Goal: Task Accomplishment & Management: Use online tool/utility

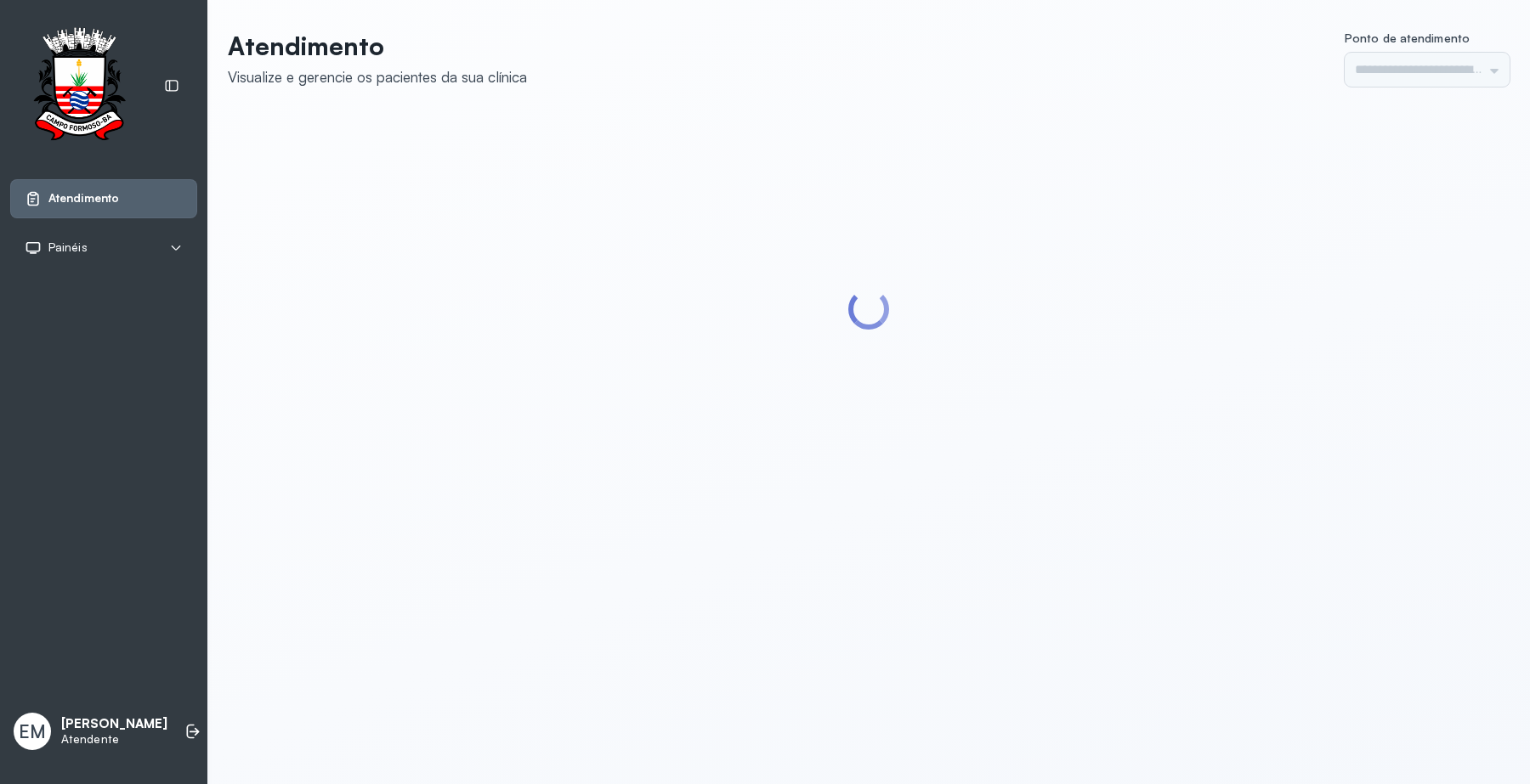
type input "*********"
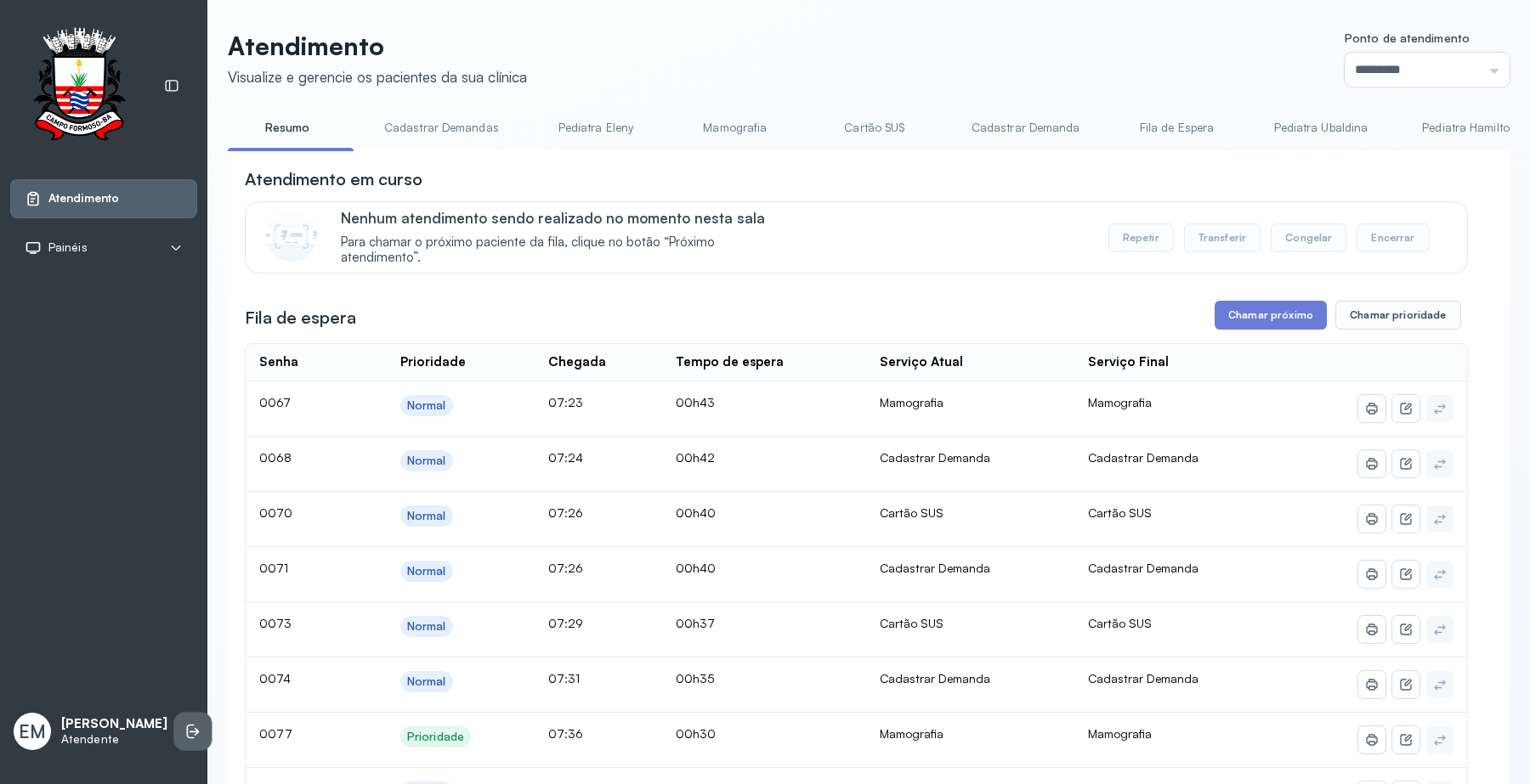
click at [187, 733] on icon at bounding box center [190, 731] width 8 height 15
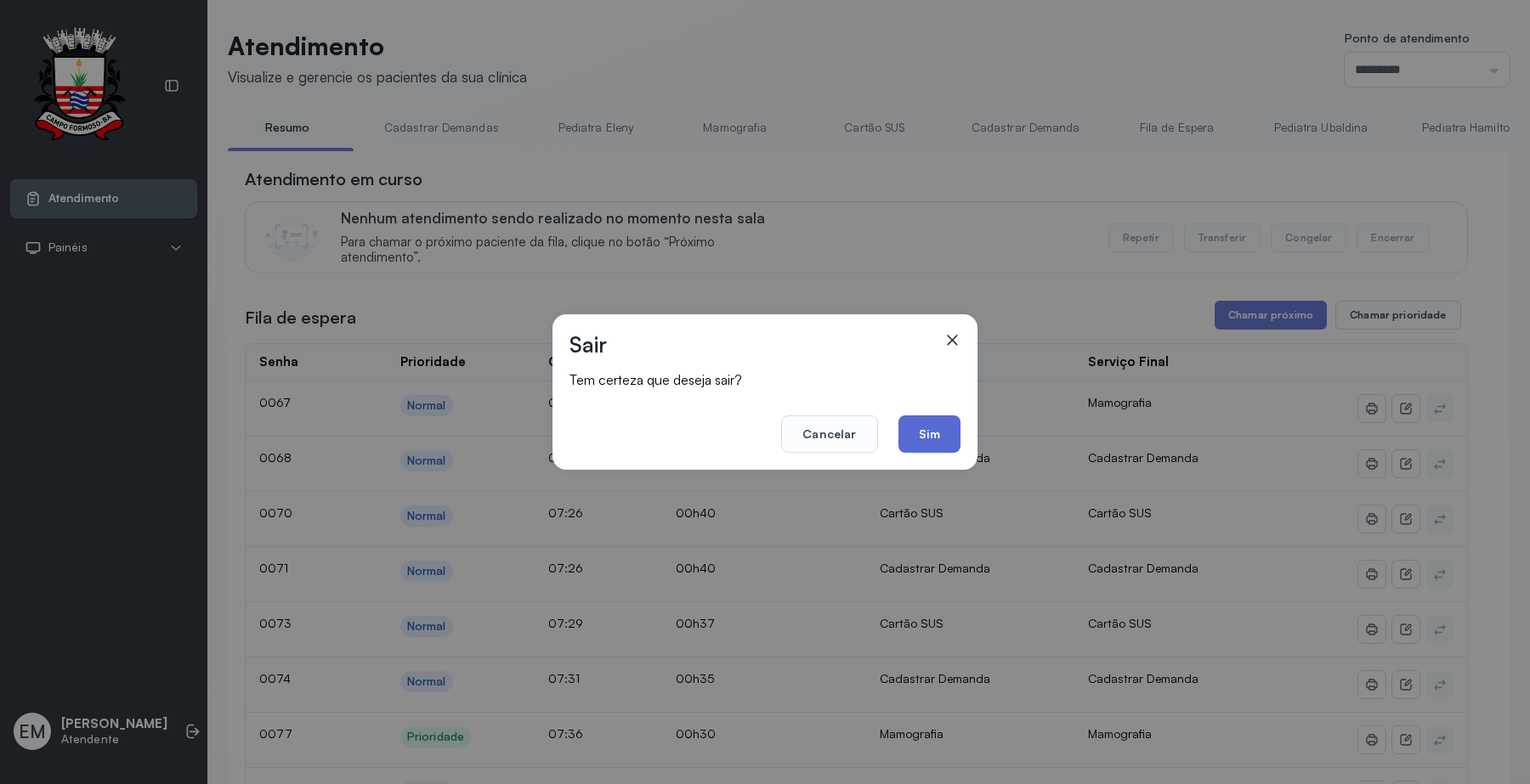
click at [928, 427] on button "Sim" at bounding box center [930, 433] width 62 height 37
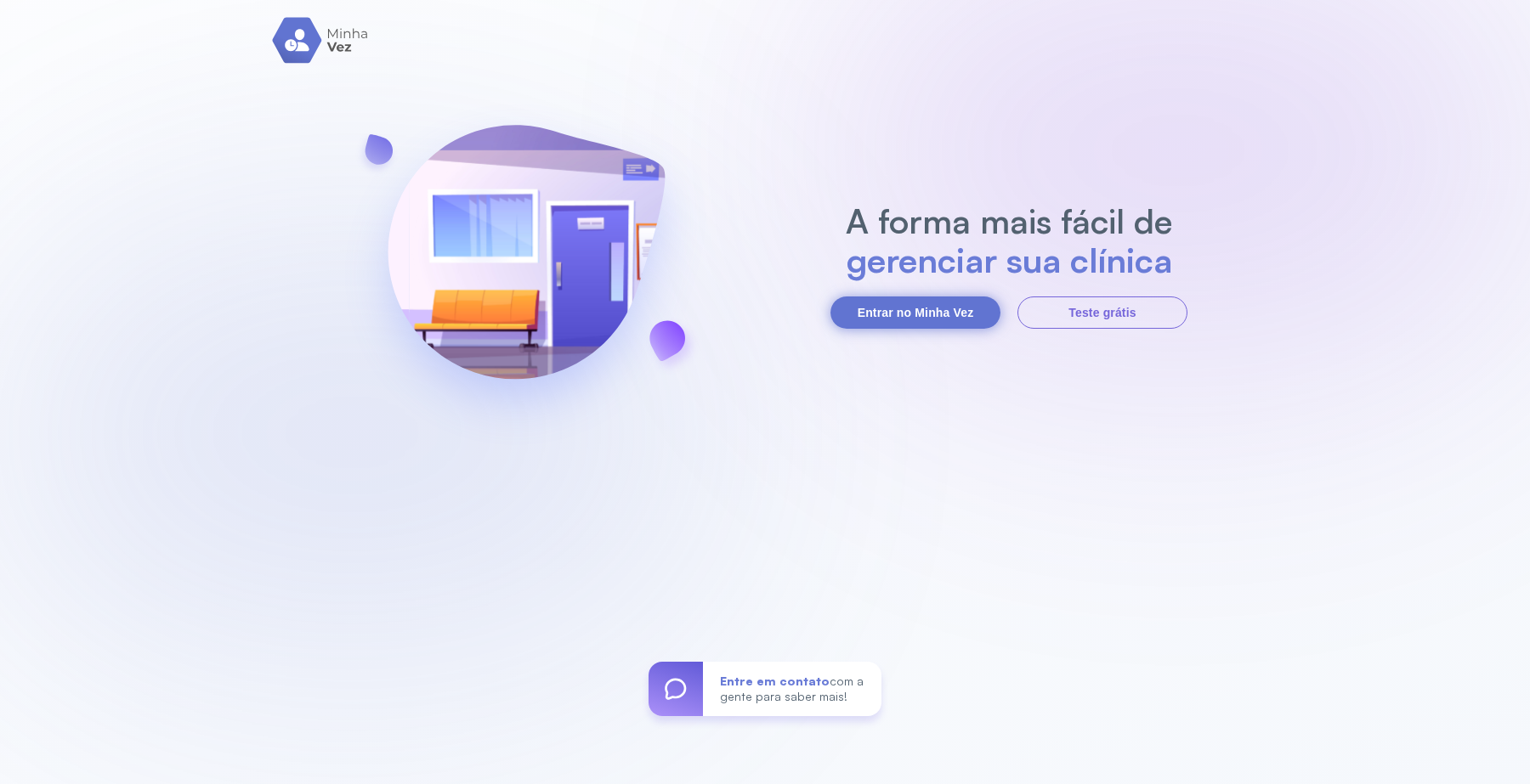
click at [924, 307] on button "Entrar no Minha Vez" at bounding box center [915, 312] width 170 height 32
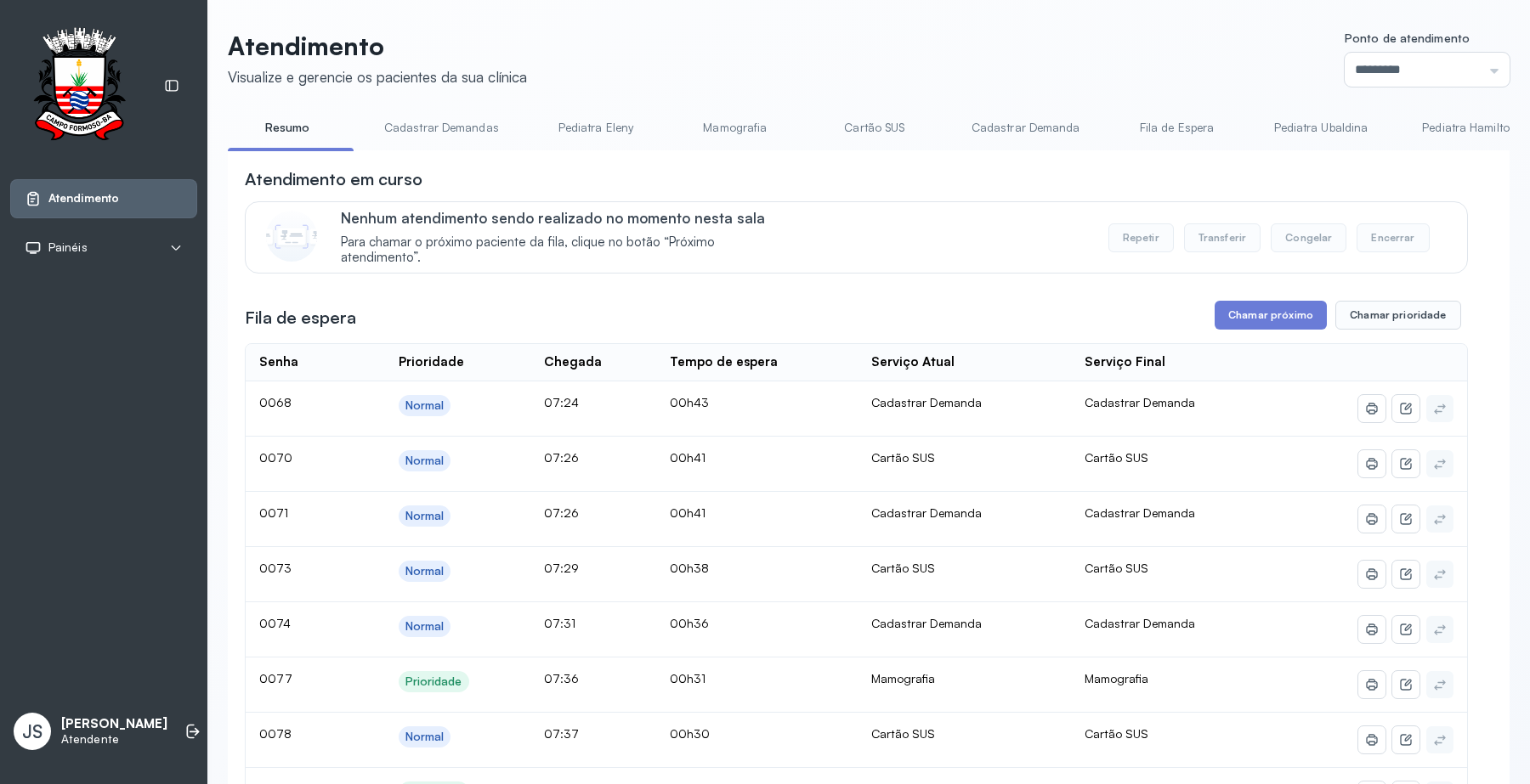
click at [881, 130] on link "Cartão SUS" at bounding box center [874, 128] width 119 height 28
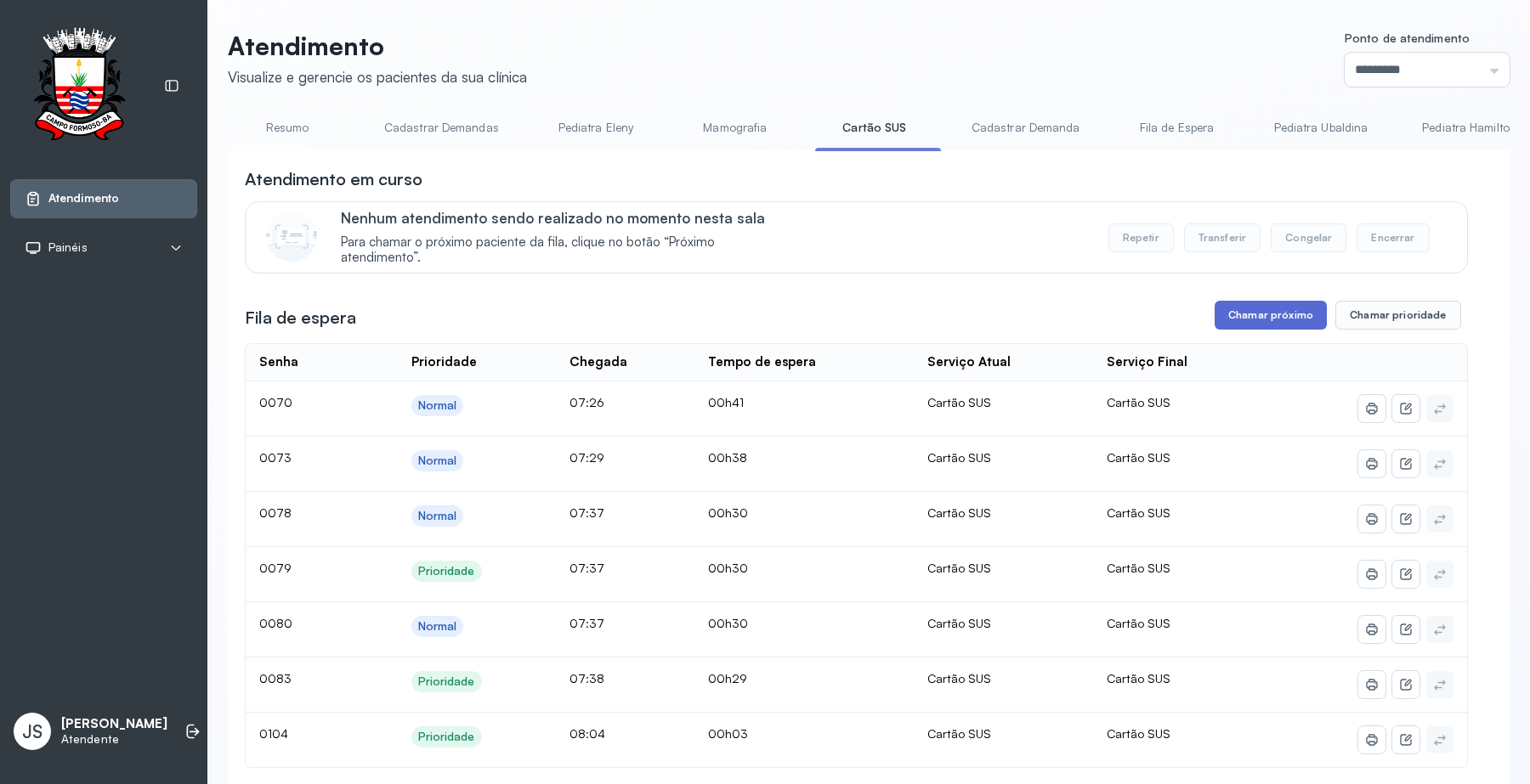
click at [1251, 321] on button "Chamar próximo" at bounding box center [1271, 314] width 112 height 28
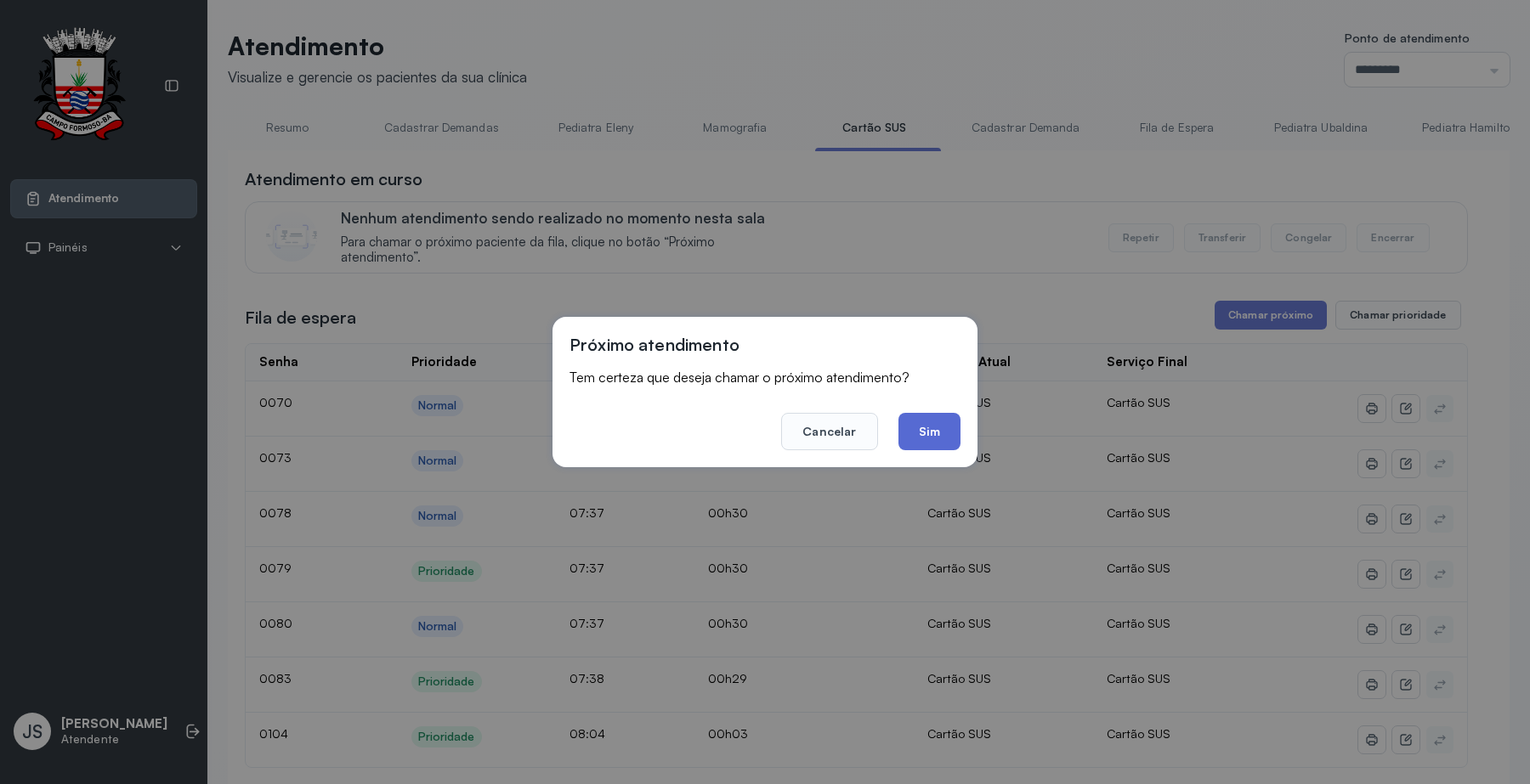
click at [941, 423] on button "Sim" at bounding box center [930, 431] width 62 height 37
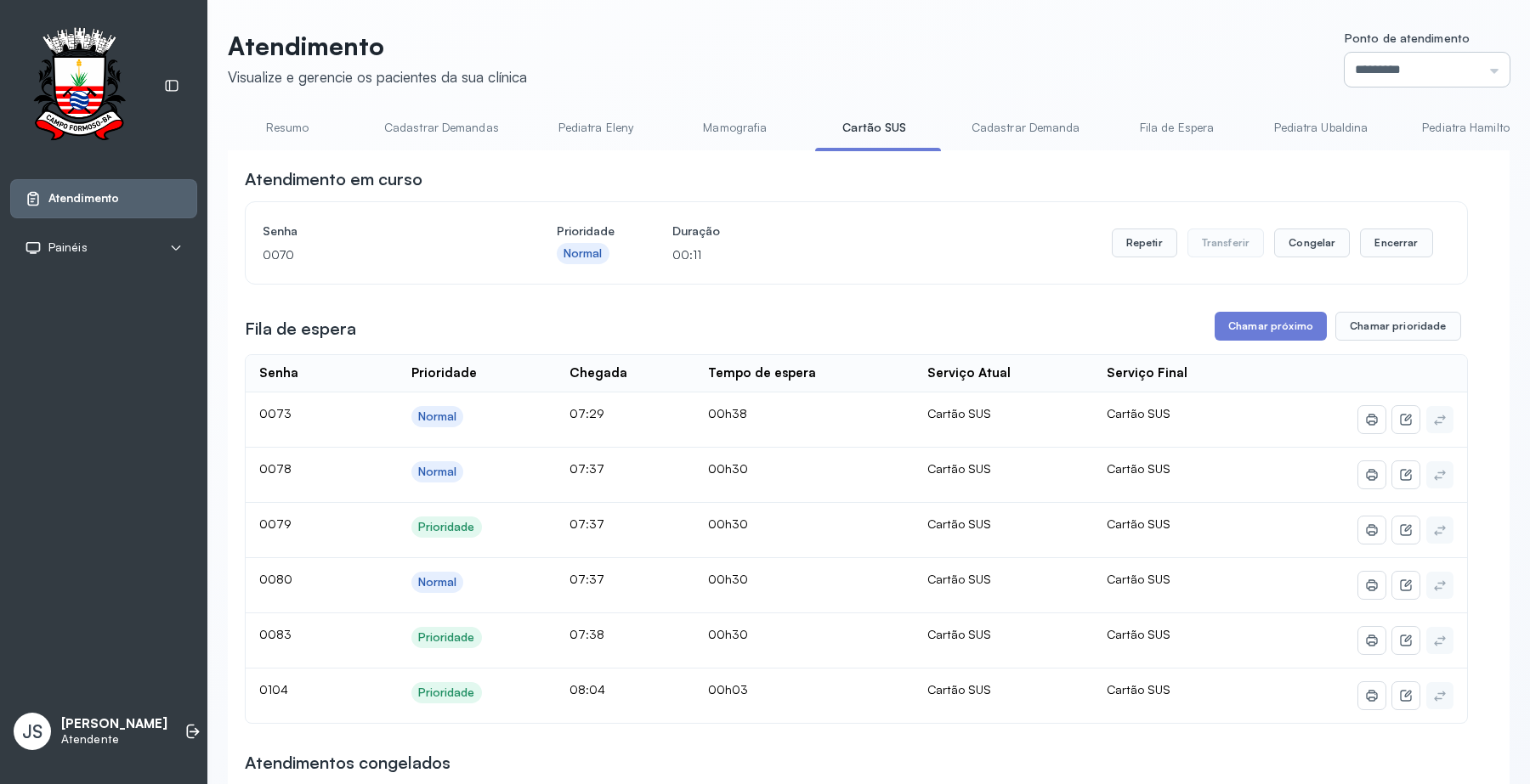
click at [1386, 53] on input "*********" at bounding box center [1426, 69] width 165 height 34
type input "*********"
click at [1406, 288] on div "Atendimento Visualize e gerencie os pacientes da sua clínica Ponto de atendimen…" at bounding box center [869, 629] width 1282 height 1199
click at [175, 737] on li at bounding box center [193, 730] width 37 height 37
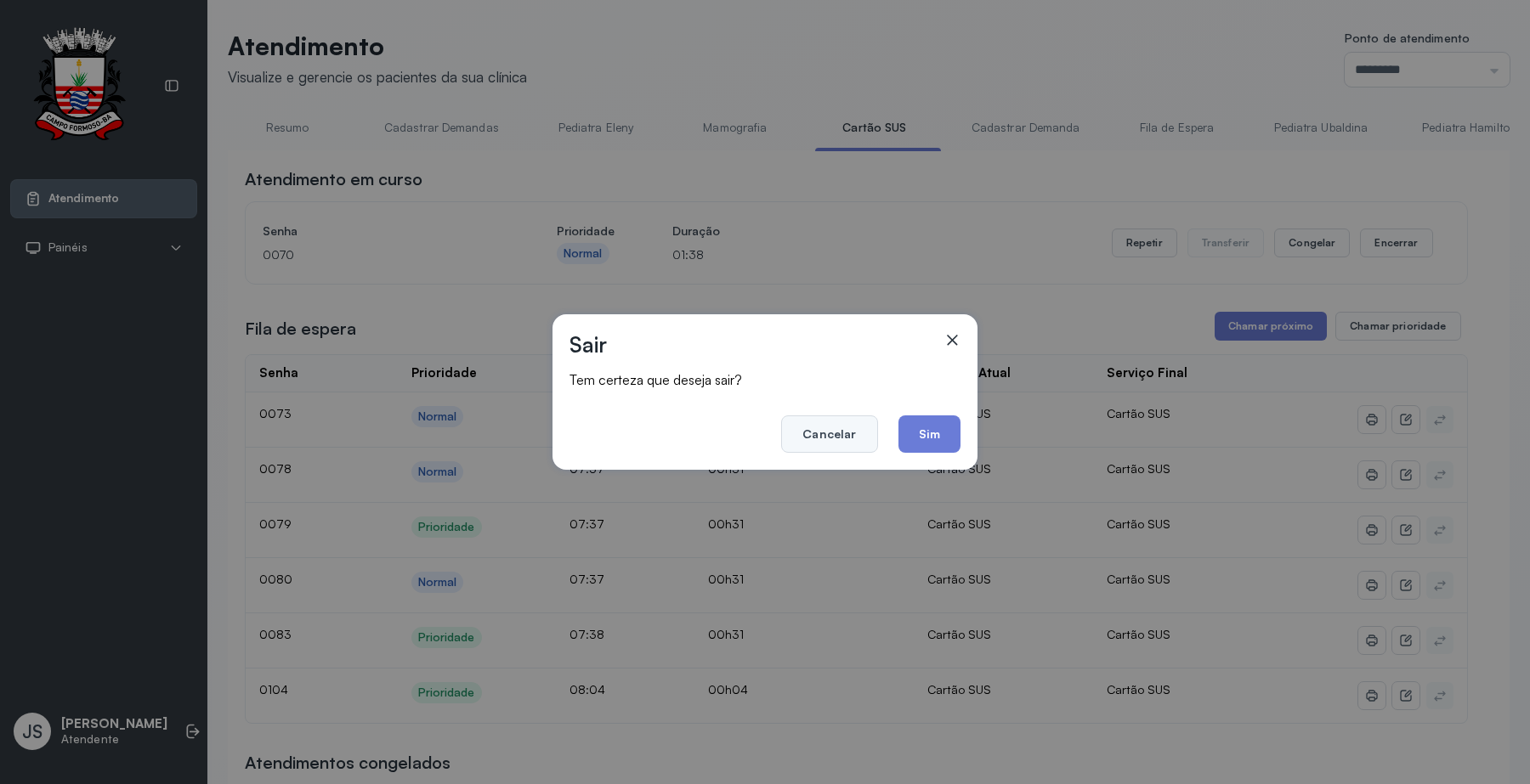
click at [847, 435] on button "Cancelar" at bounding box center [828, 433] width 96 height 37
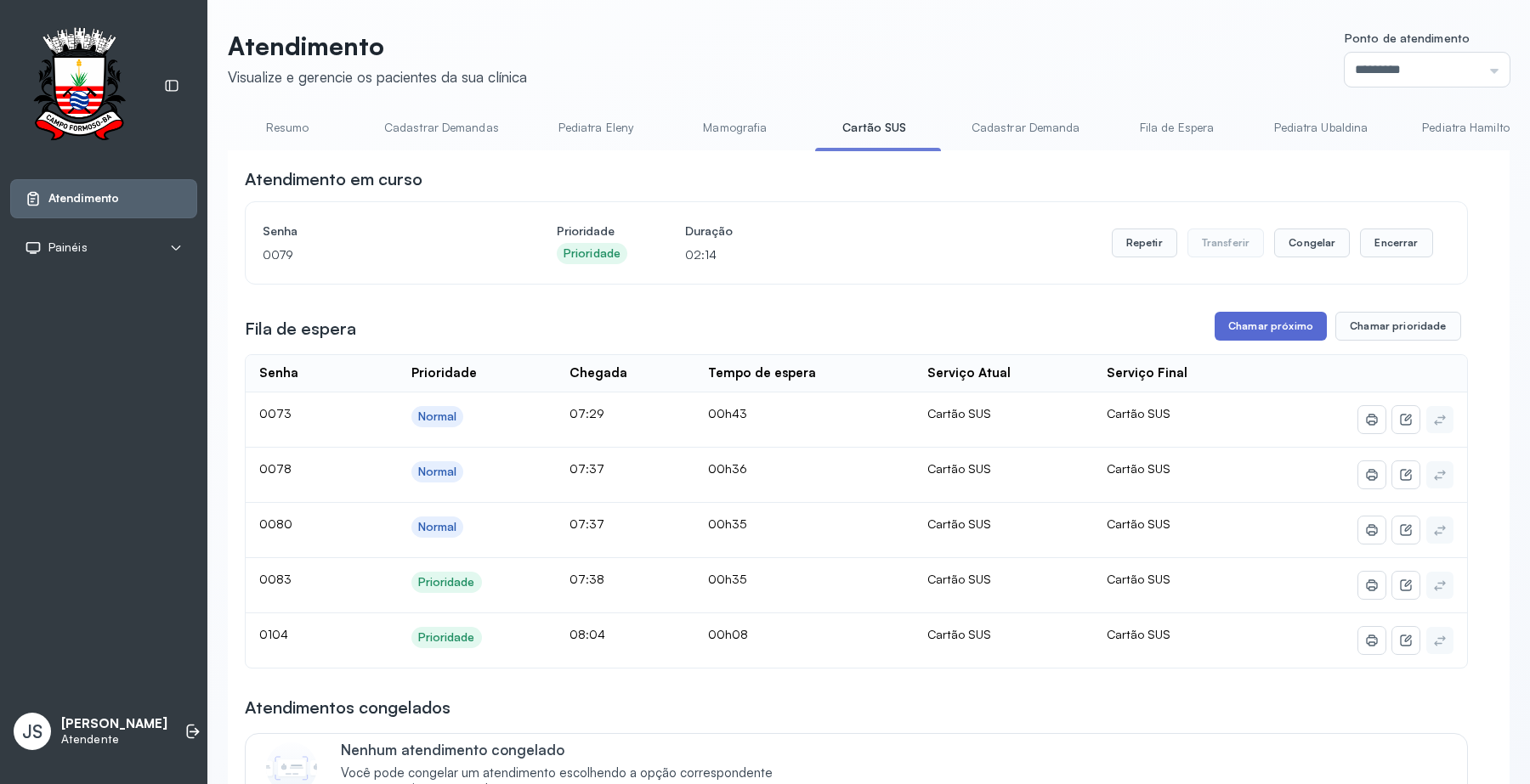
click at [1268, 326] on button "Chamar próximo" at bounding box center [1271, 326] width 112 height 28
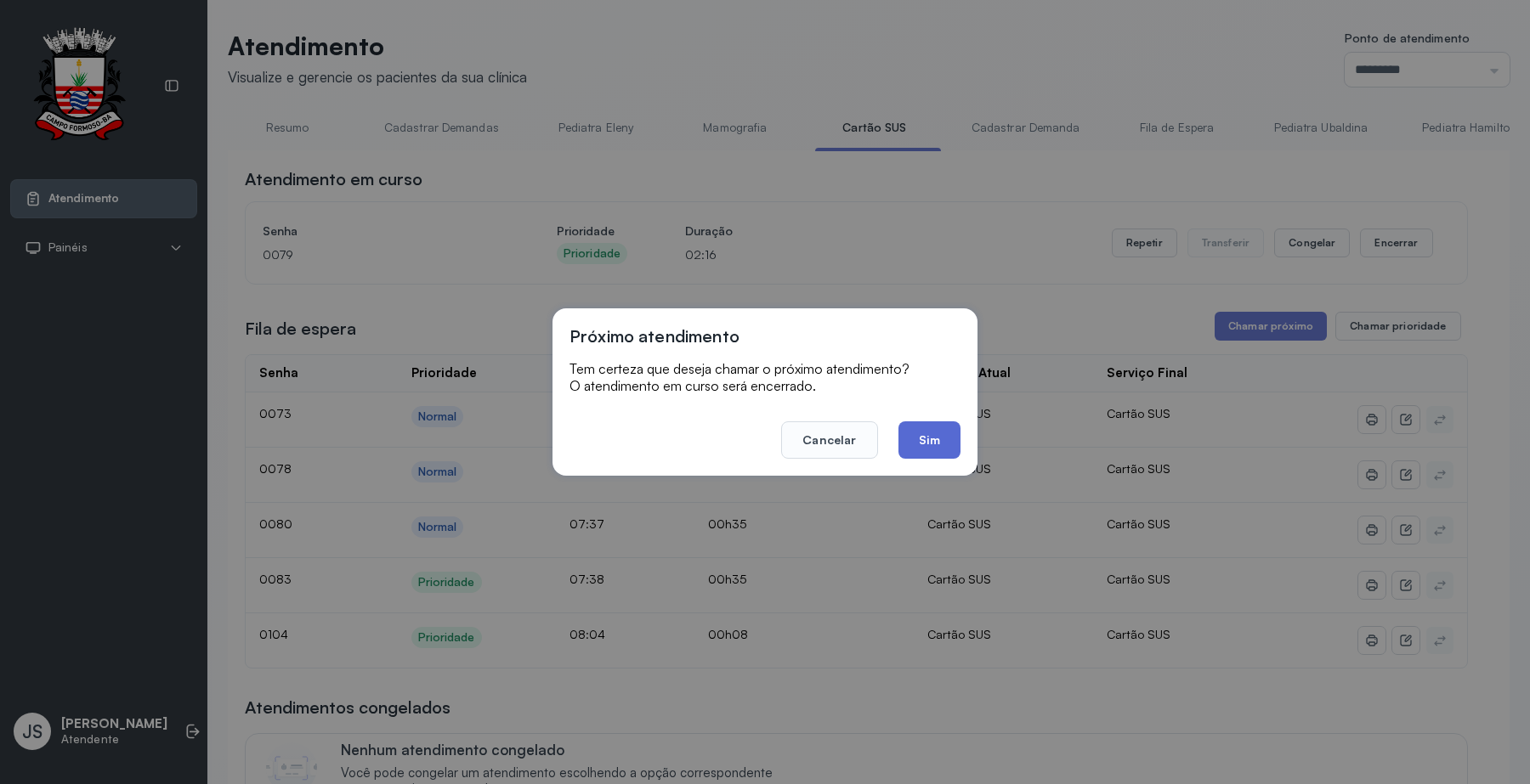
click at [945, 448] on button "Sim" at bounding box center [930, 439] width 62 height 37
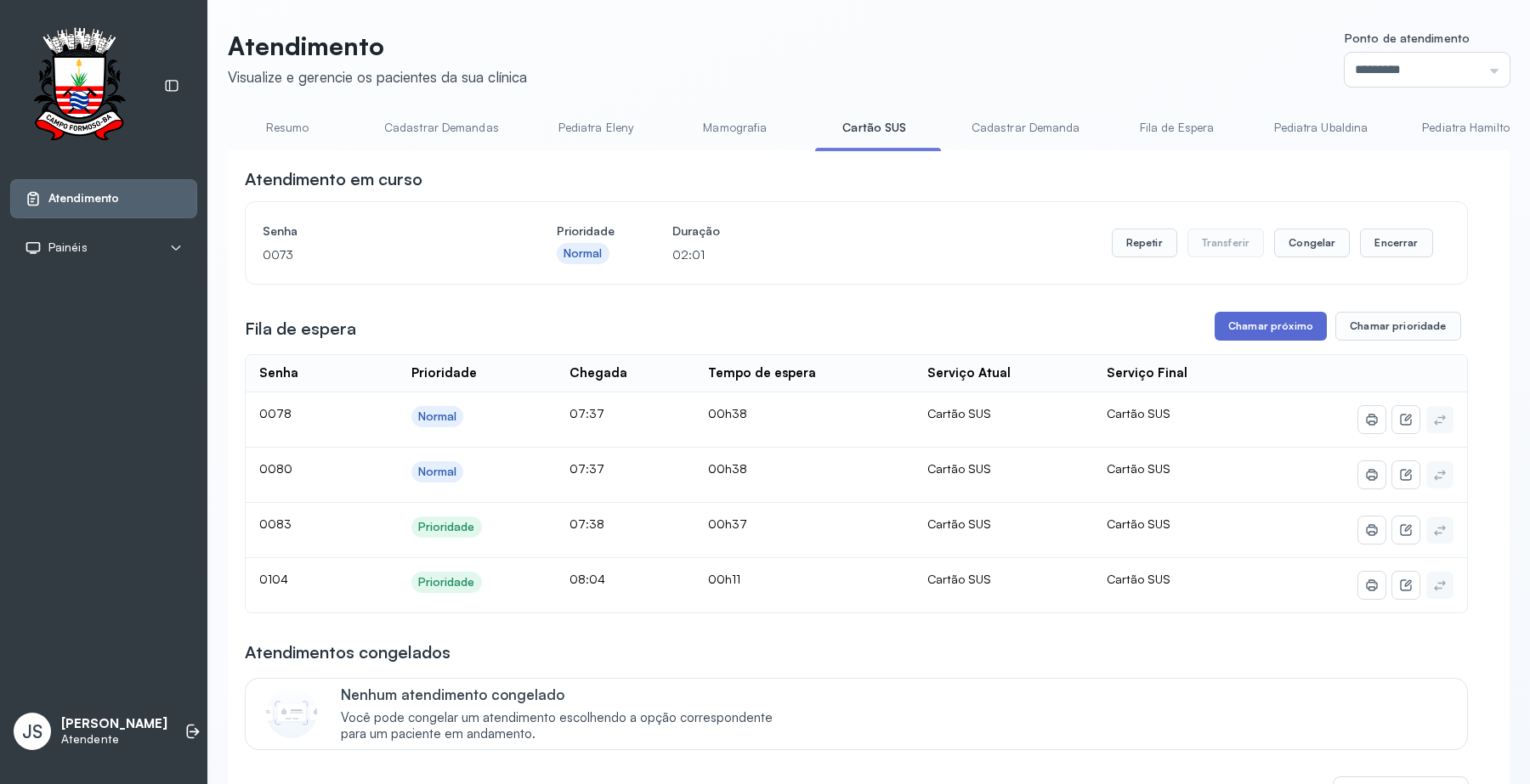
click at [1243, 338] on button "Chamar próximo" at bounding box center [1271, 326] width 112 height 28
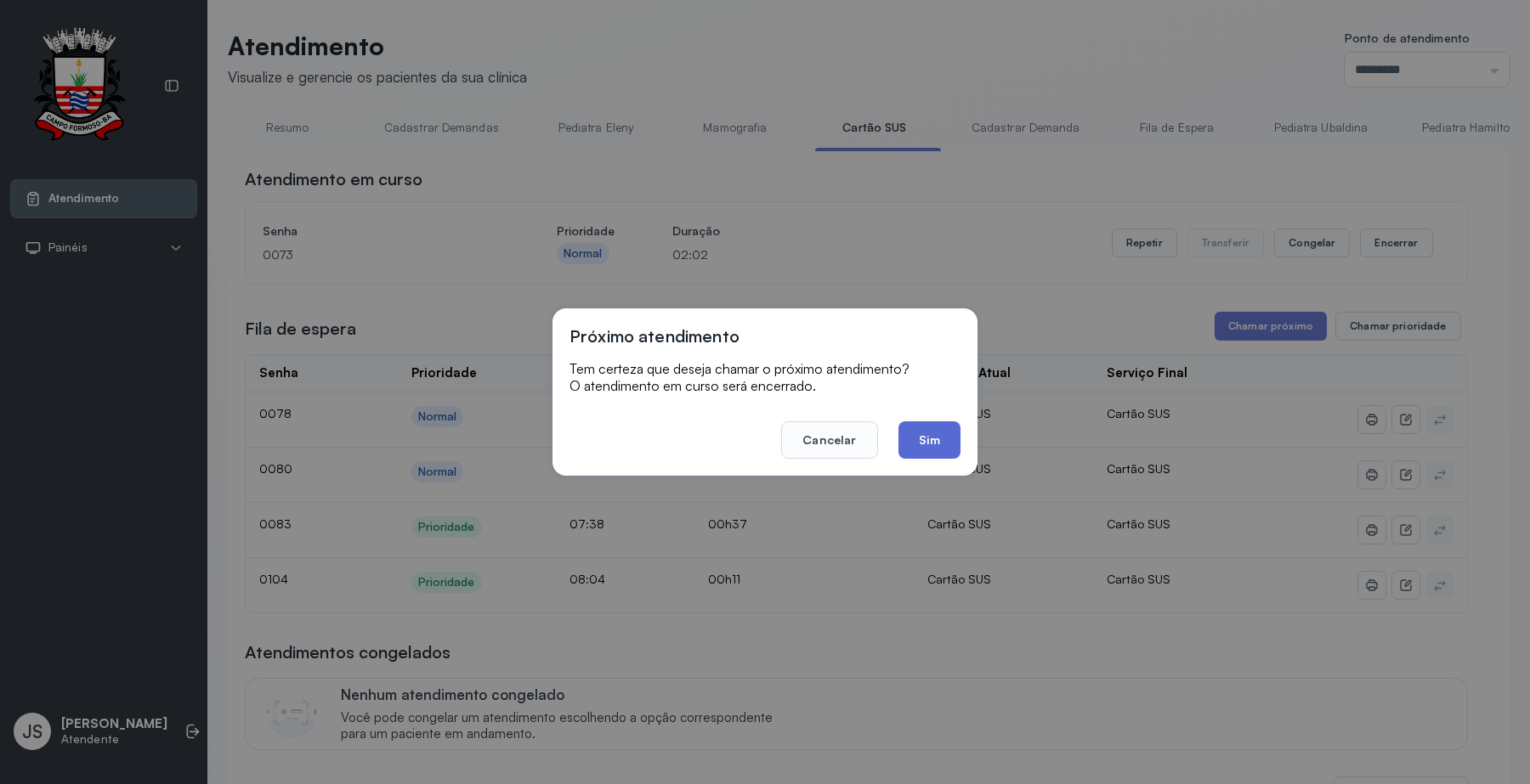
click at [930, 432] on button "Sim" at bounding box center [930, 439] width 62 height 37
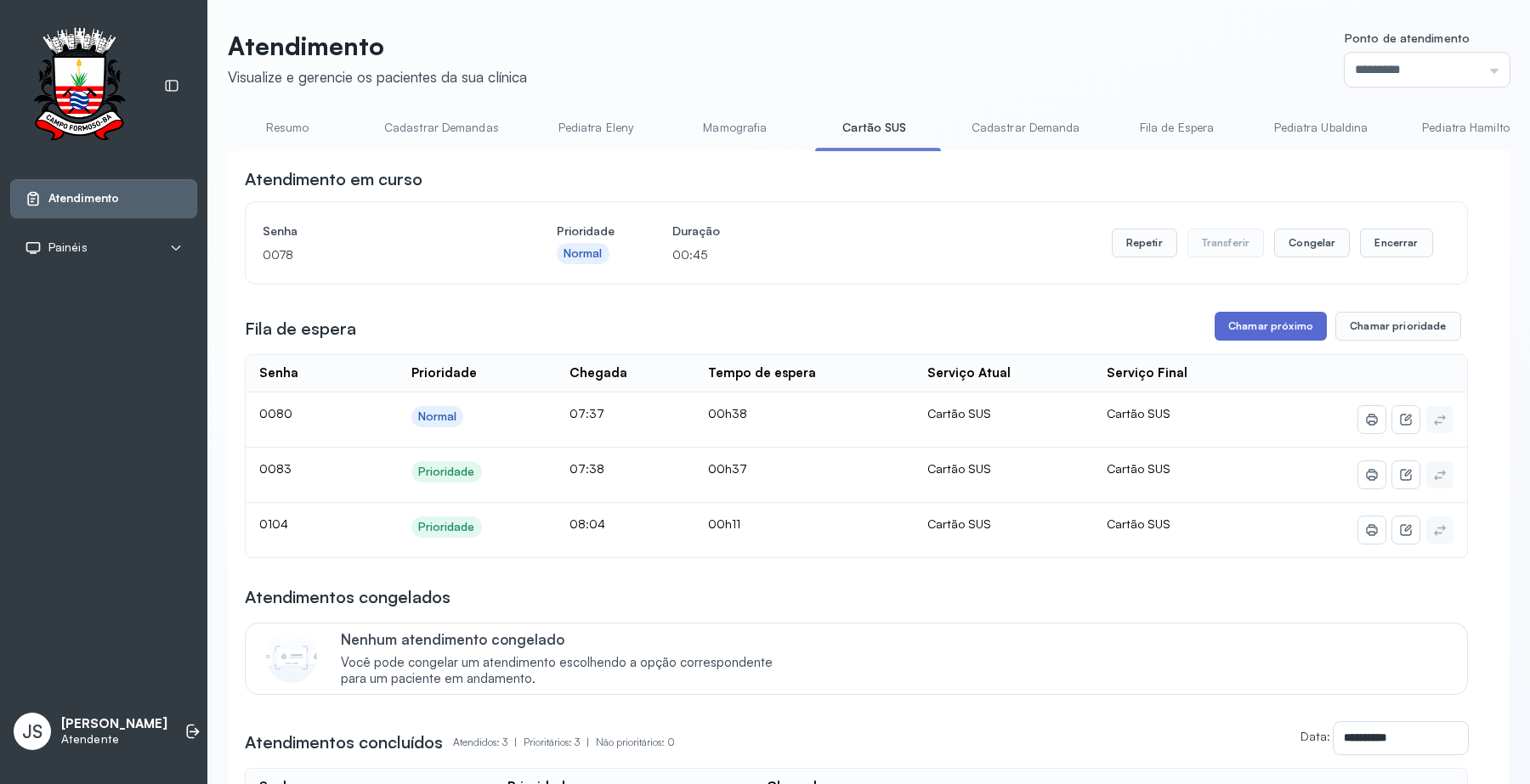
click at [1252, 323] on button "Chamar próximo" at bounding box center [1271, 326] width 112 height 28
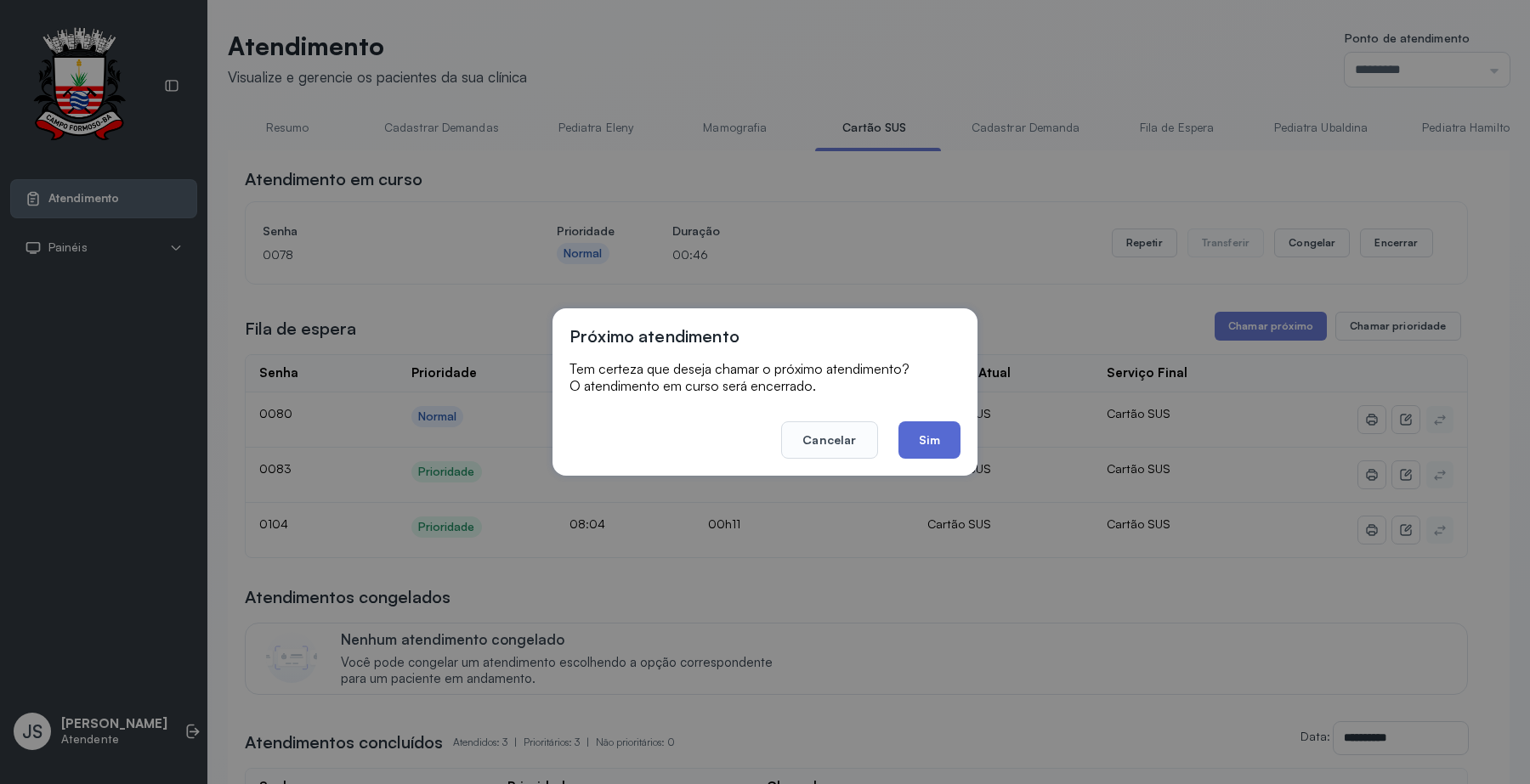
click at [920, 439] on button "Sim" at bounding box center [930, 439] width 62 height 37
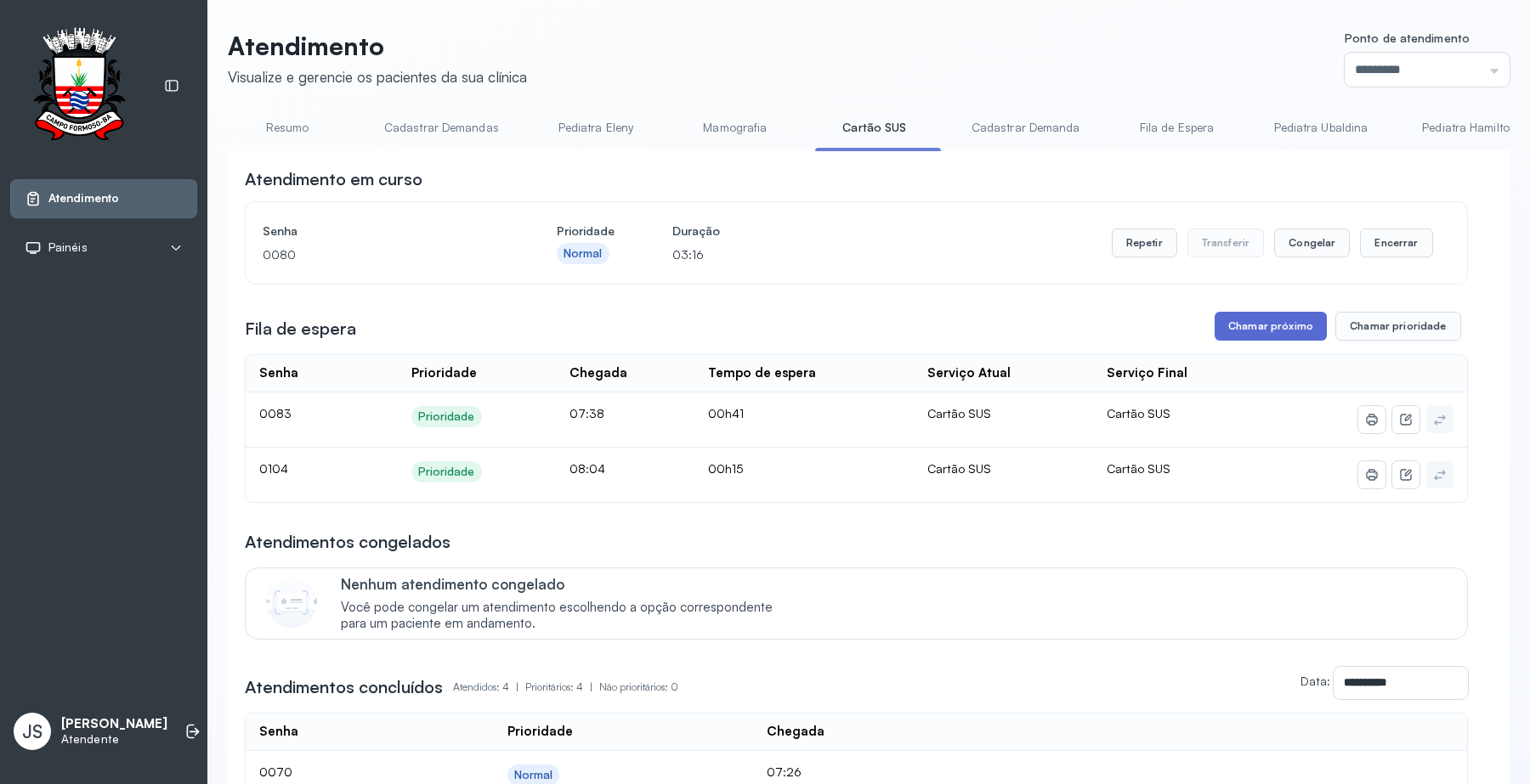
click at [1228, 329] on button "Chamar próximo" at bounding box center [1271, 326] width 112 height 28
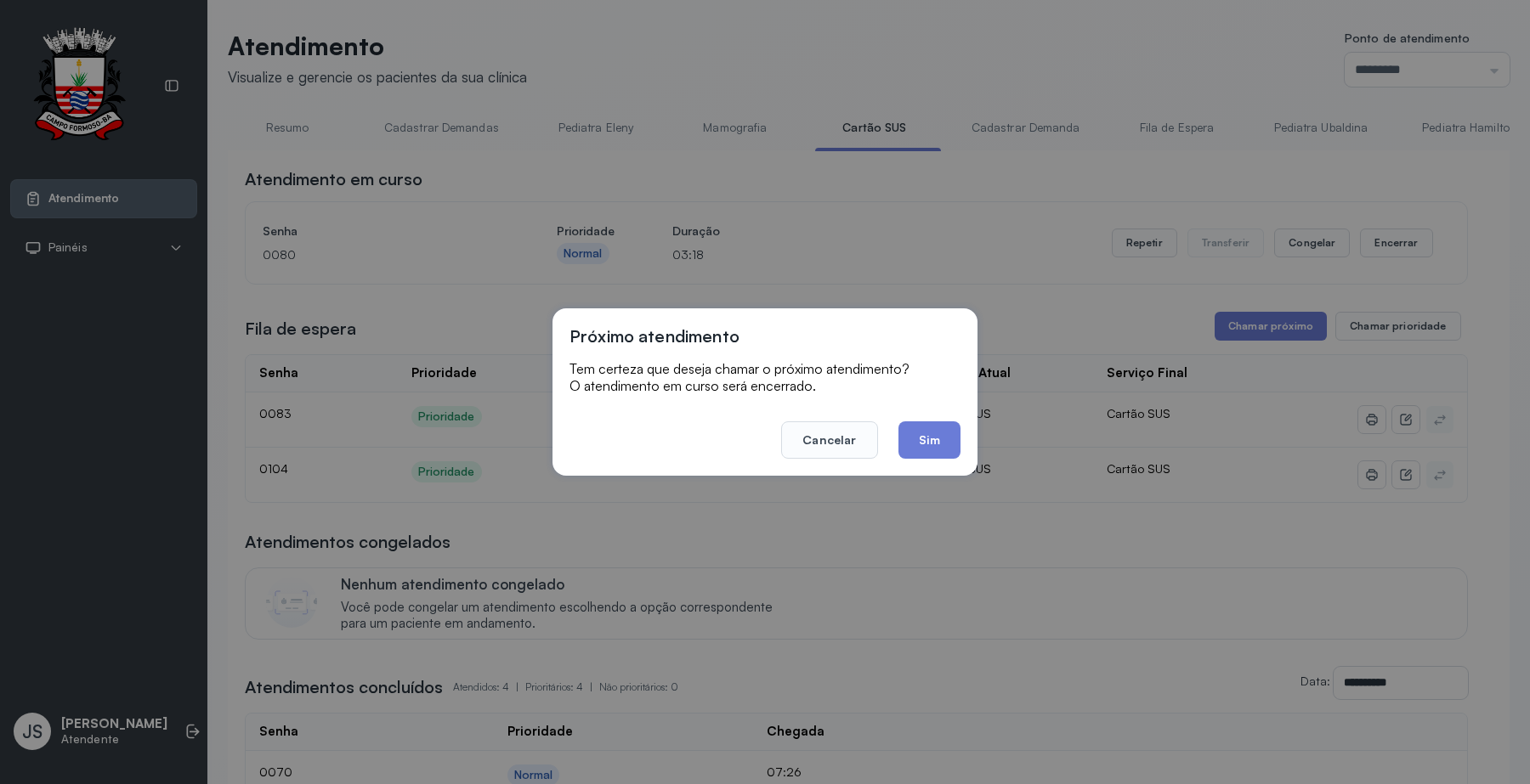
click at [962, 431] on div "Próximo atendimento Tem certeza que deseja chamar o próximo atendimento? O aten…" at bounding box center [765, 392] width 425 height 168
click at [943, 439] on button "Sim" at bounding box center [930, 439] width 62 height 37
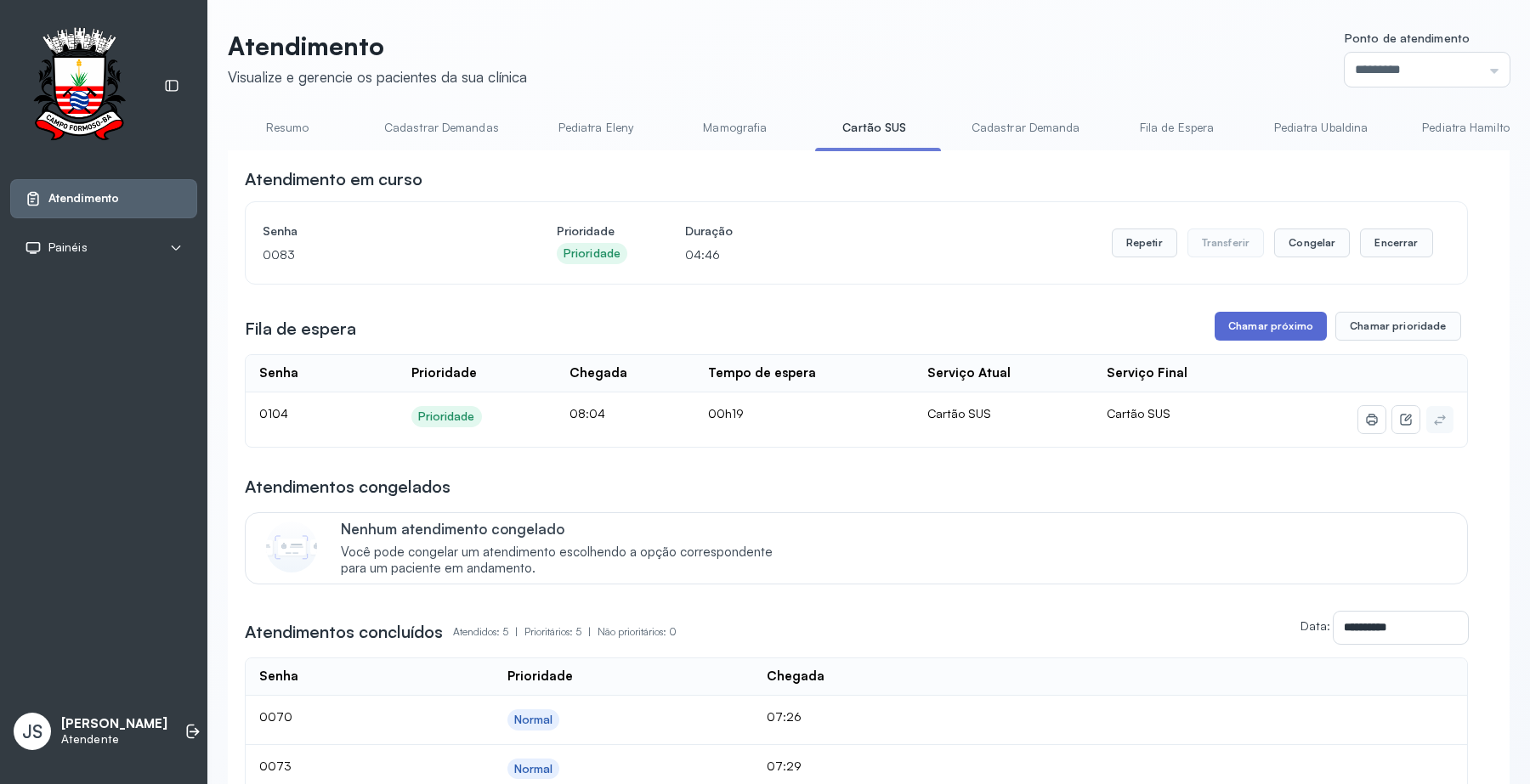
click at [1298, 328] on button "Chamar próximo" at bounding box center [1271, 326] width 112 height 28
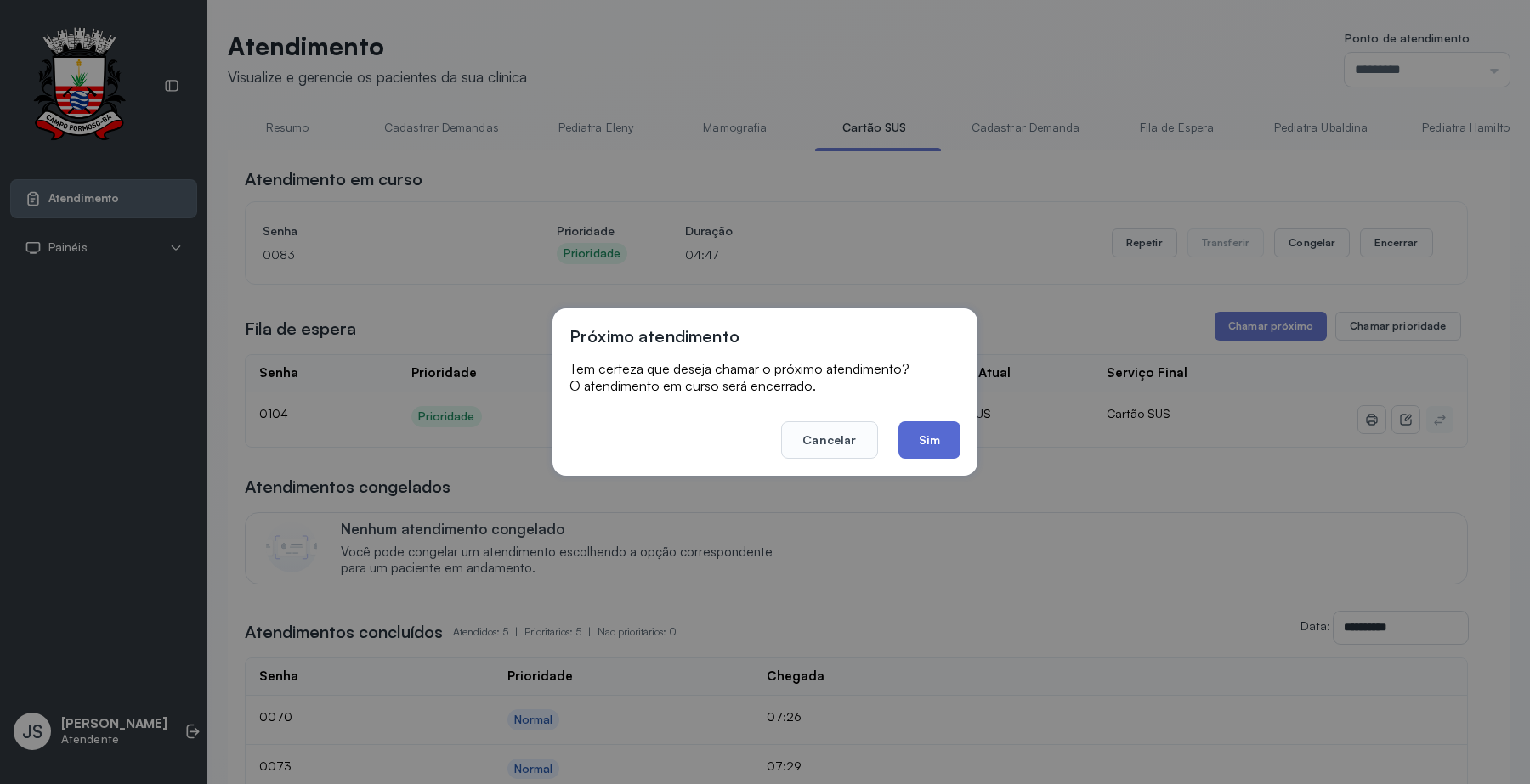
click at [933, 445] on button "Sim" at bounding box center [930, 439] width 62 height 37
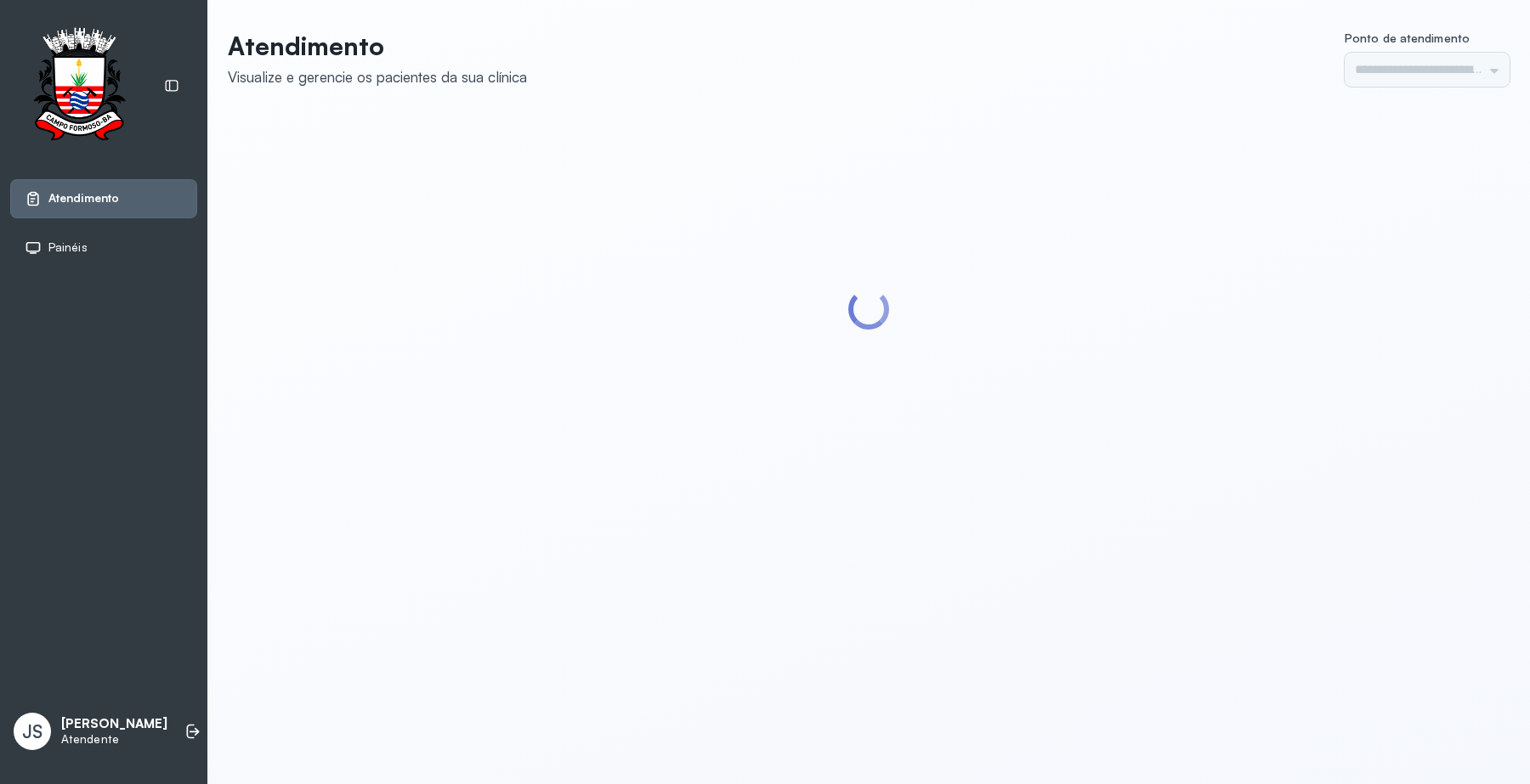
type input "*********"
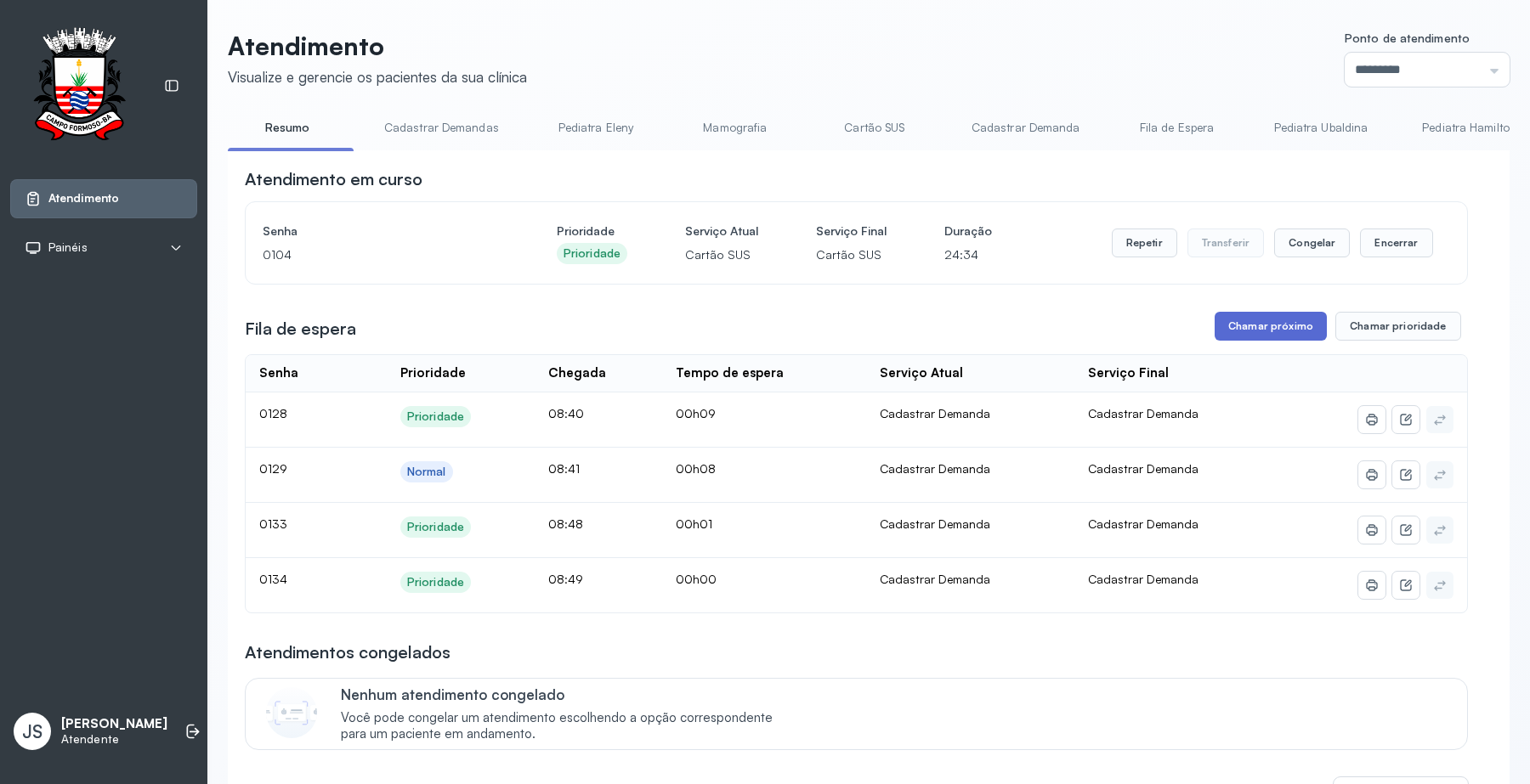
click at [1260, 332] on button "Chamar próximo" at bounding box center [1271, 326] width 112 height 28
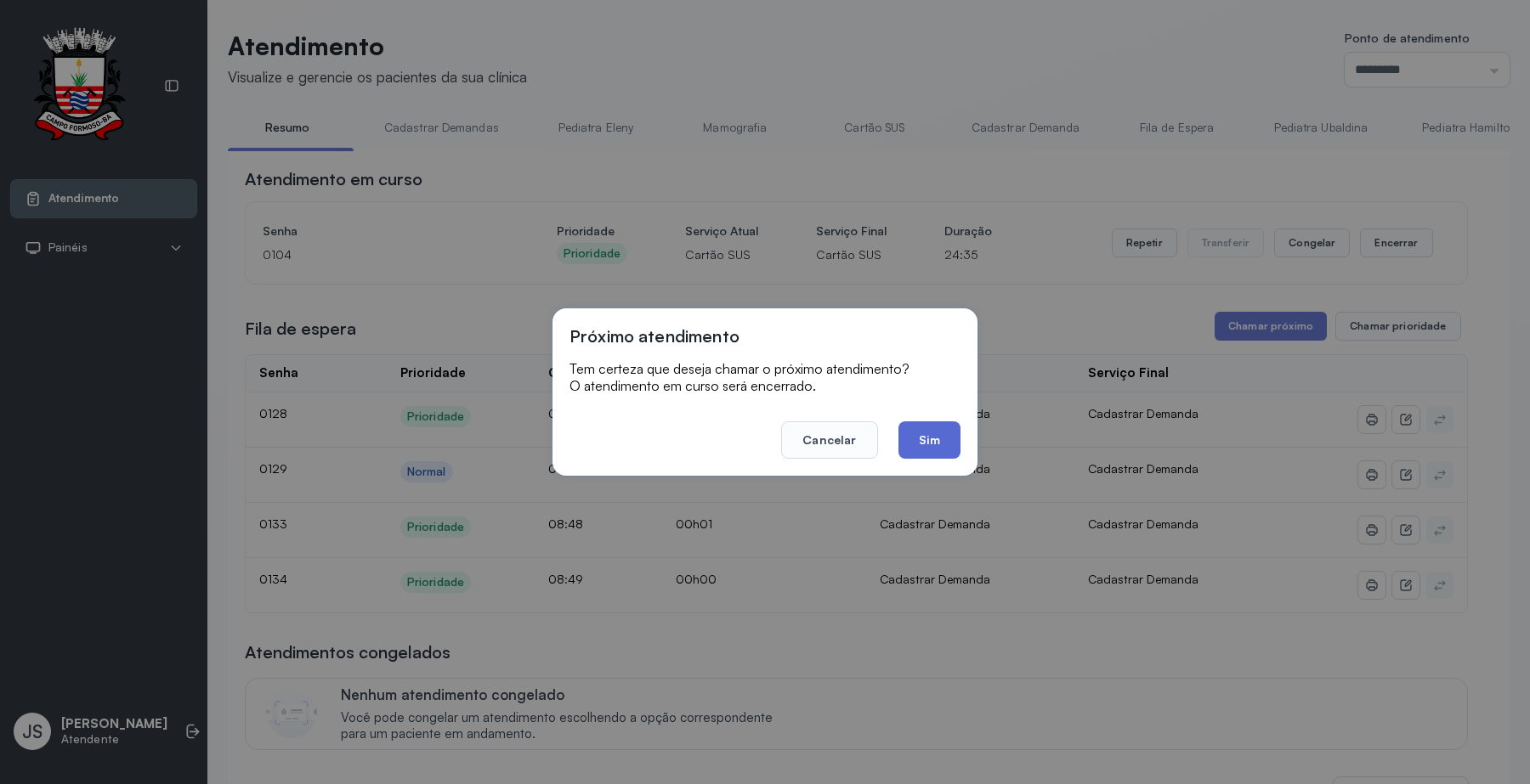
click at [945, 434] on button "Sim" at bounding box center [930, 439] width 62 height 37
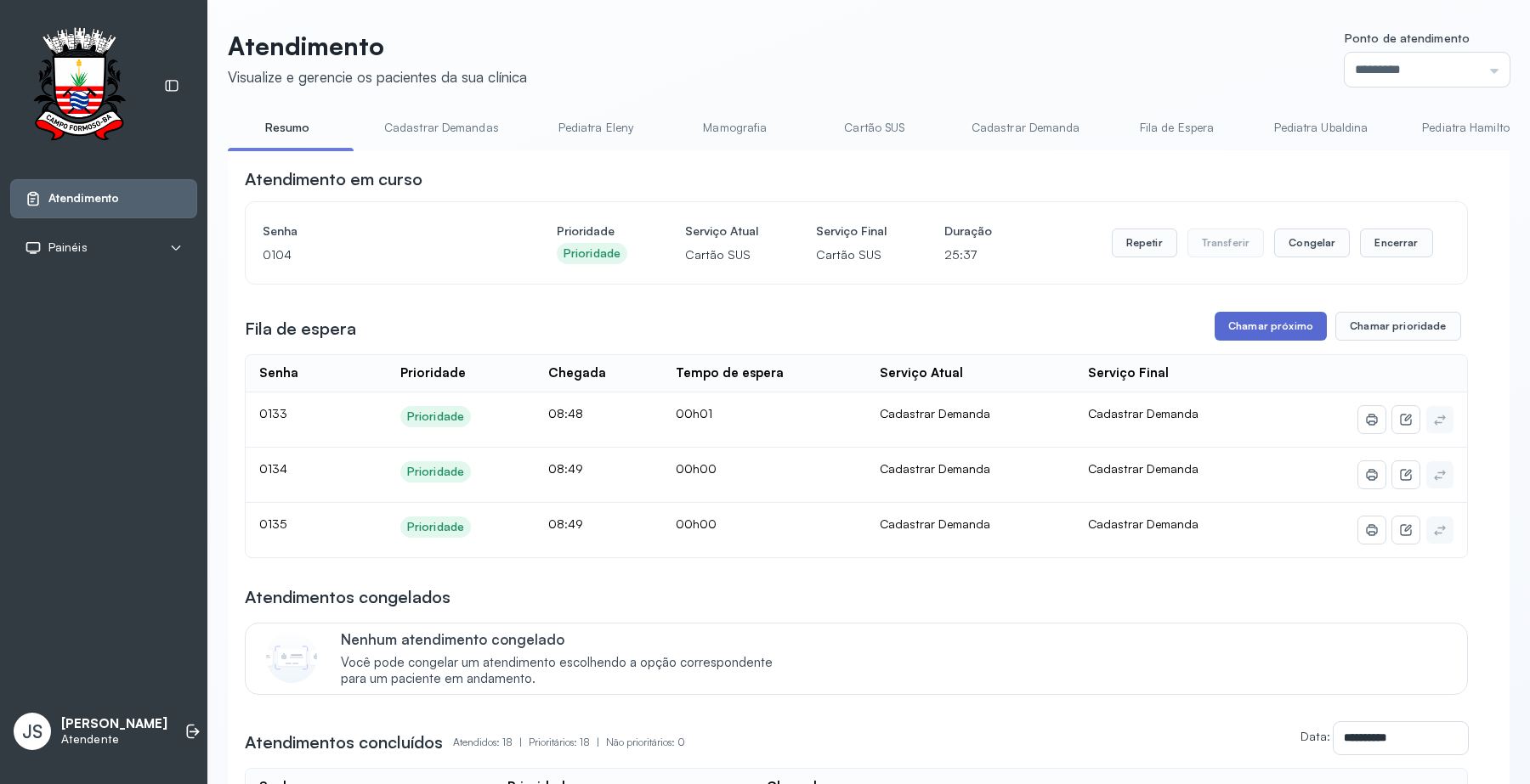
click at [1264, 332] on button "Chamar próximo" at bounding box center [1271, 326] width 112 height 28
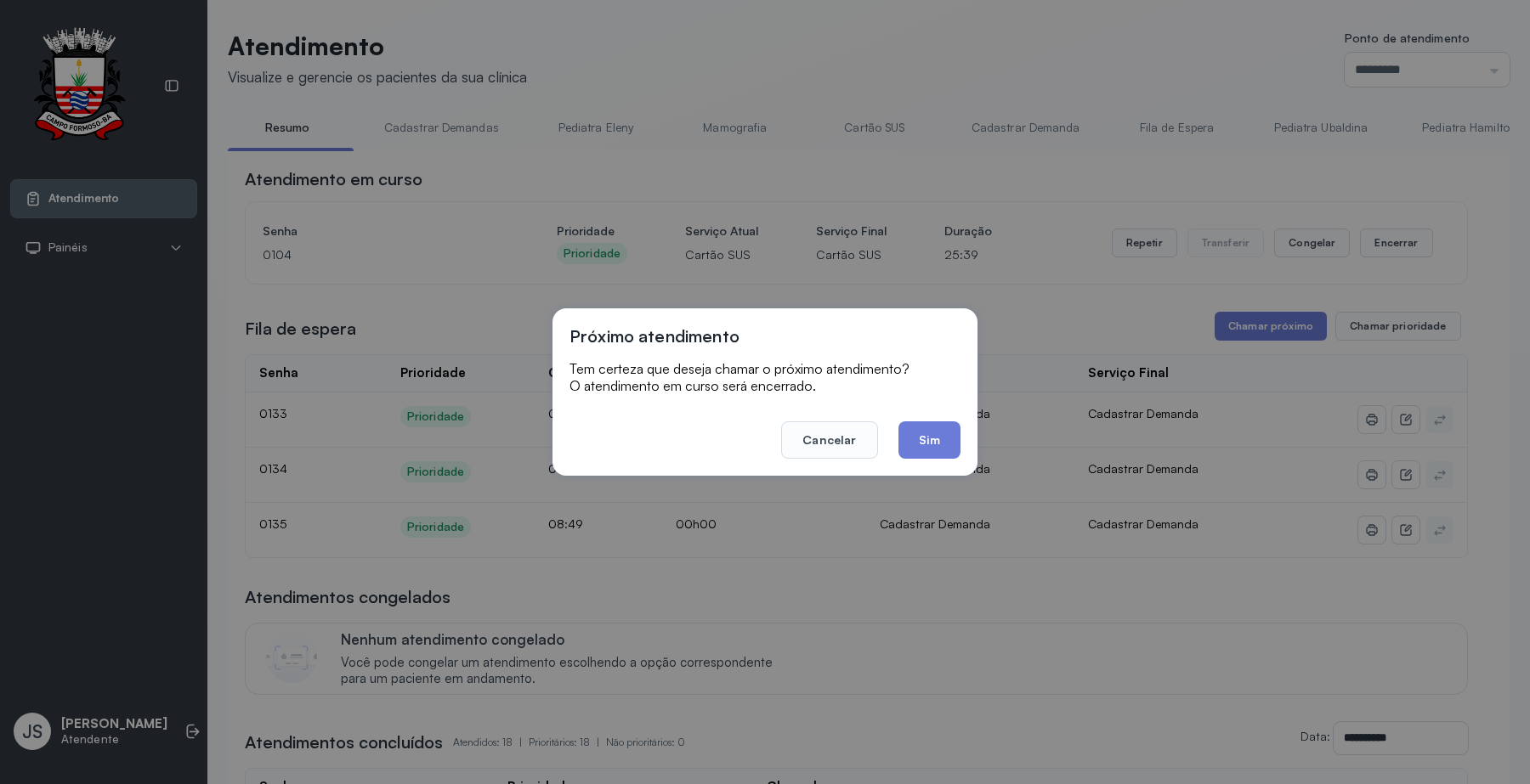
click at [1025, 162] on div "Próximo atendimento Tem certeza que deseja chamar o próximo atendimento? O aten…" at bounding box center [765, 392] width 1530 height 784
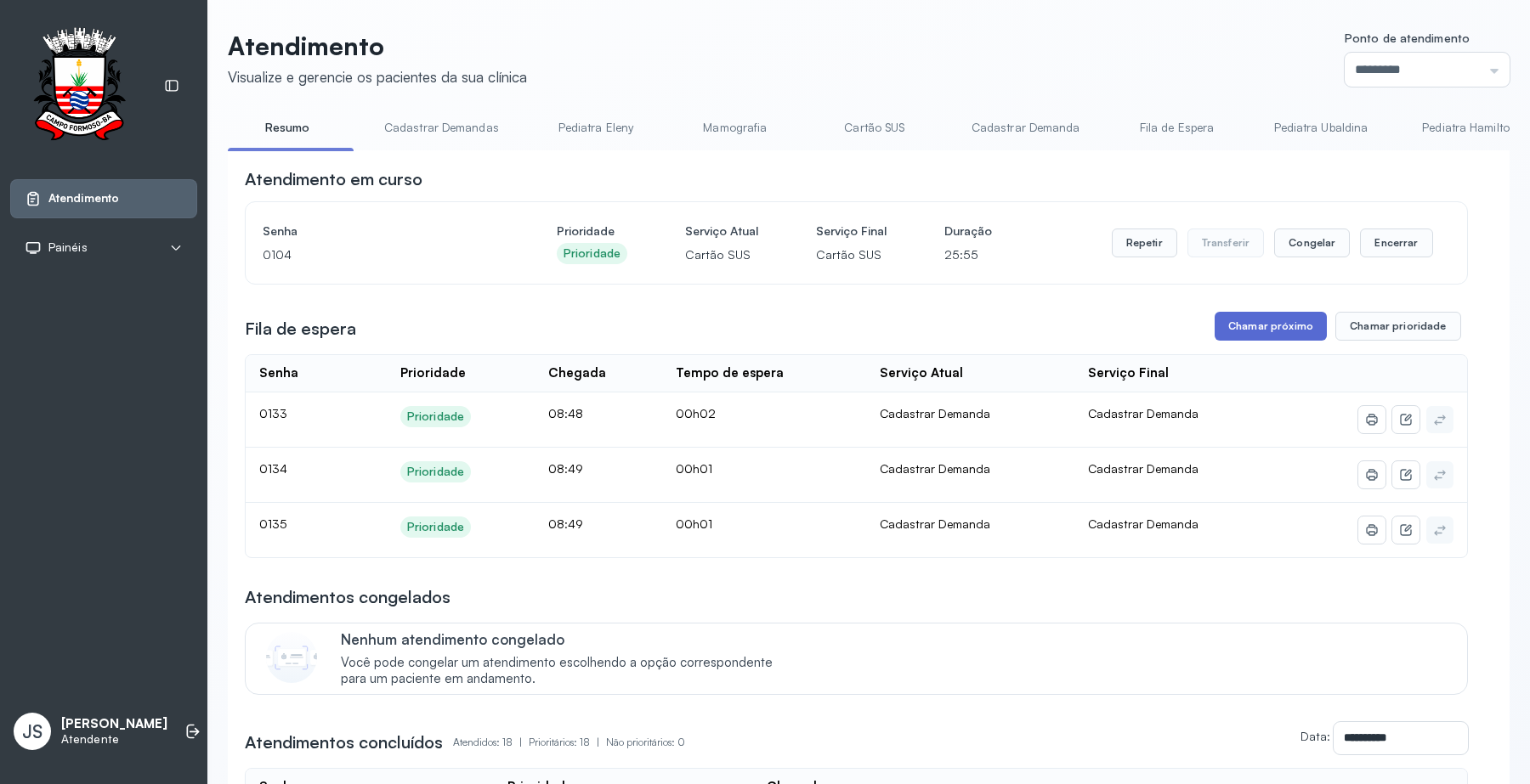
click at [1292, 332] on button "Chamar próximo" at bounding box center [1271, 326] width 112 height 28
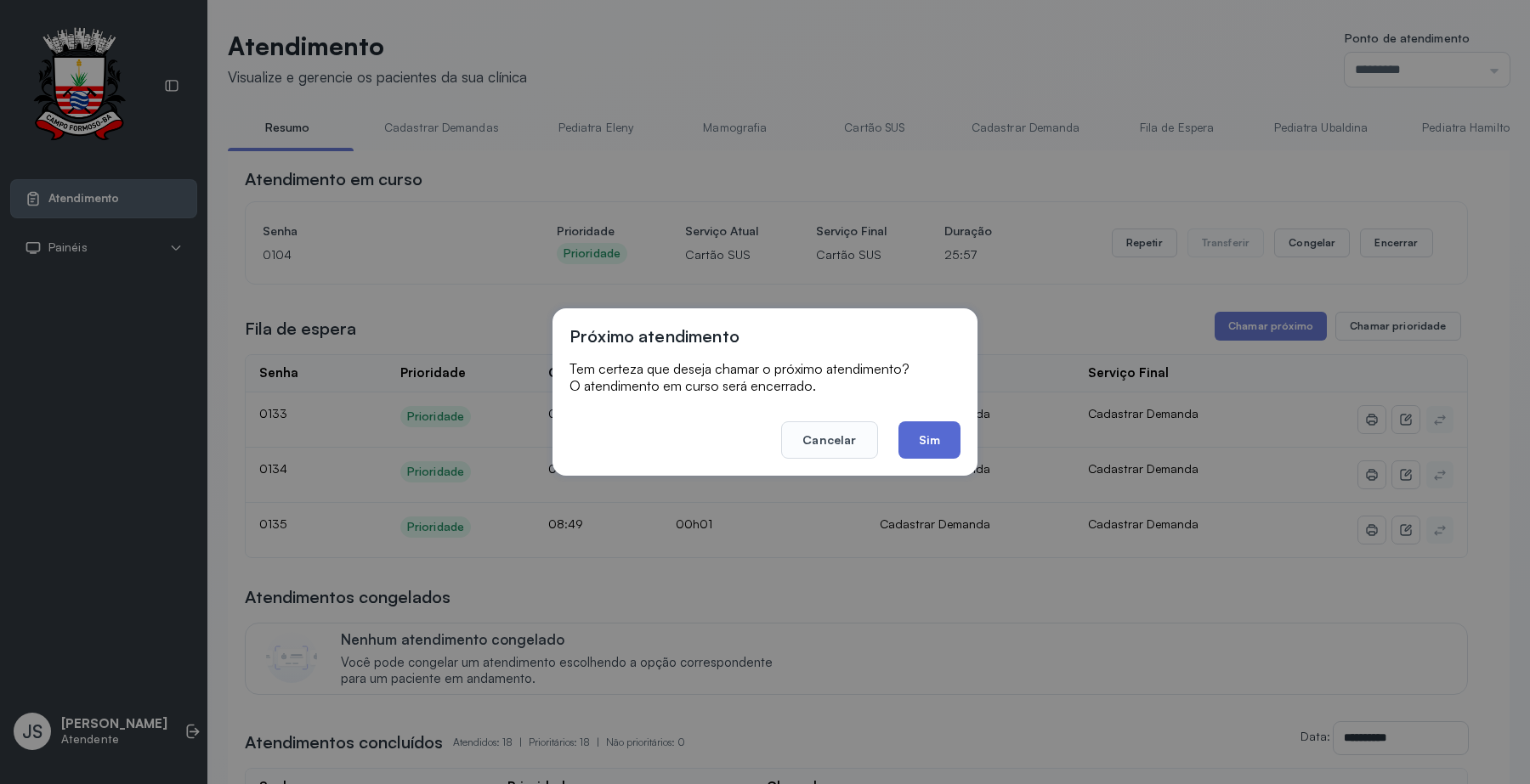
click at [931, 439] on button "Sim" at bounding box center [930, 439] width 62 height 37
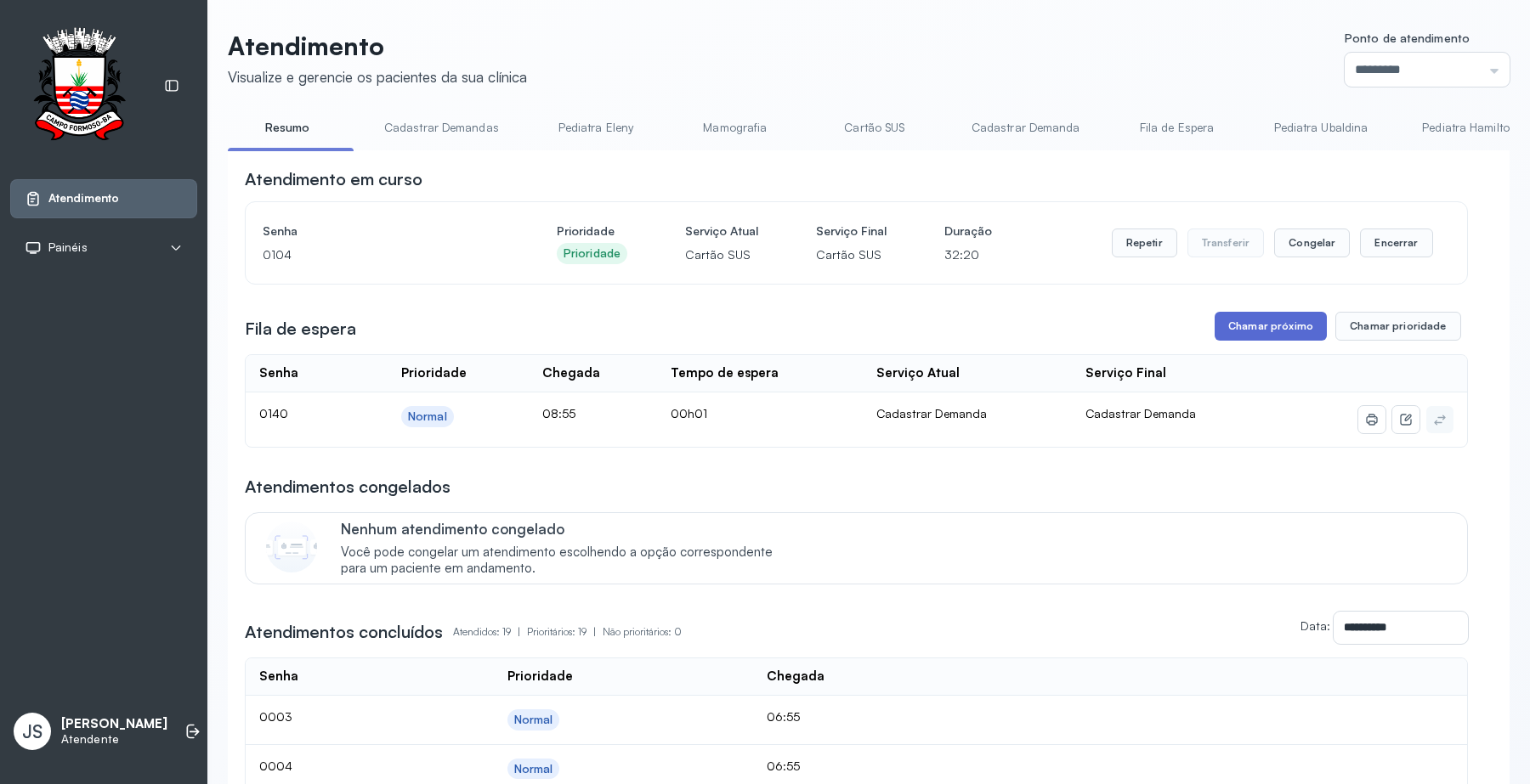
click at [1229, 323] on button "Chamar próximo" at bounding box center [1271, 326] width 112 height 28
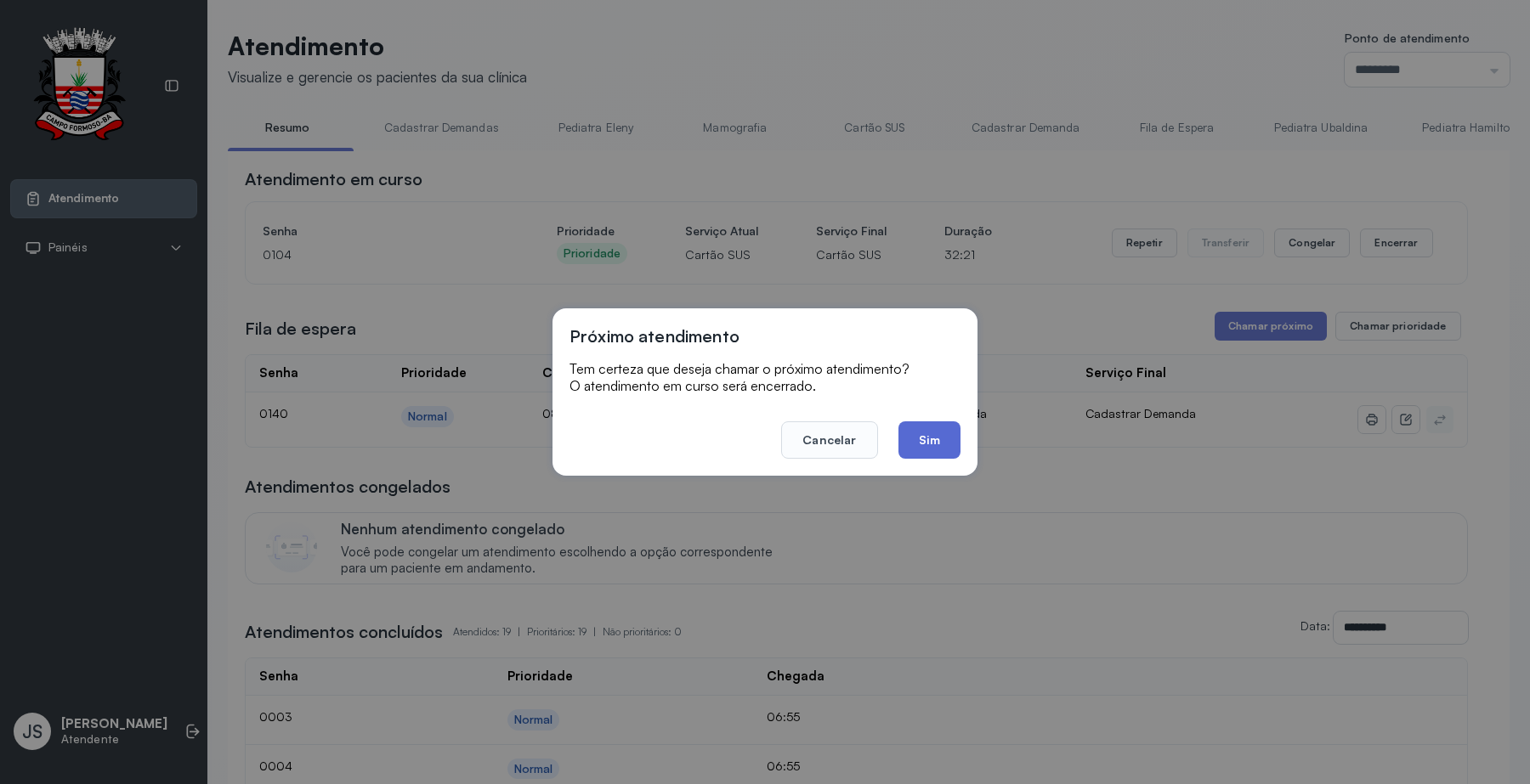
click at [956, 444] on button "Sim" at bounding box center [930, 439] width 62 height 37
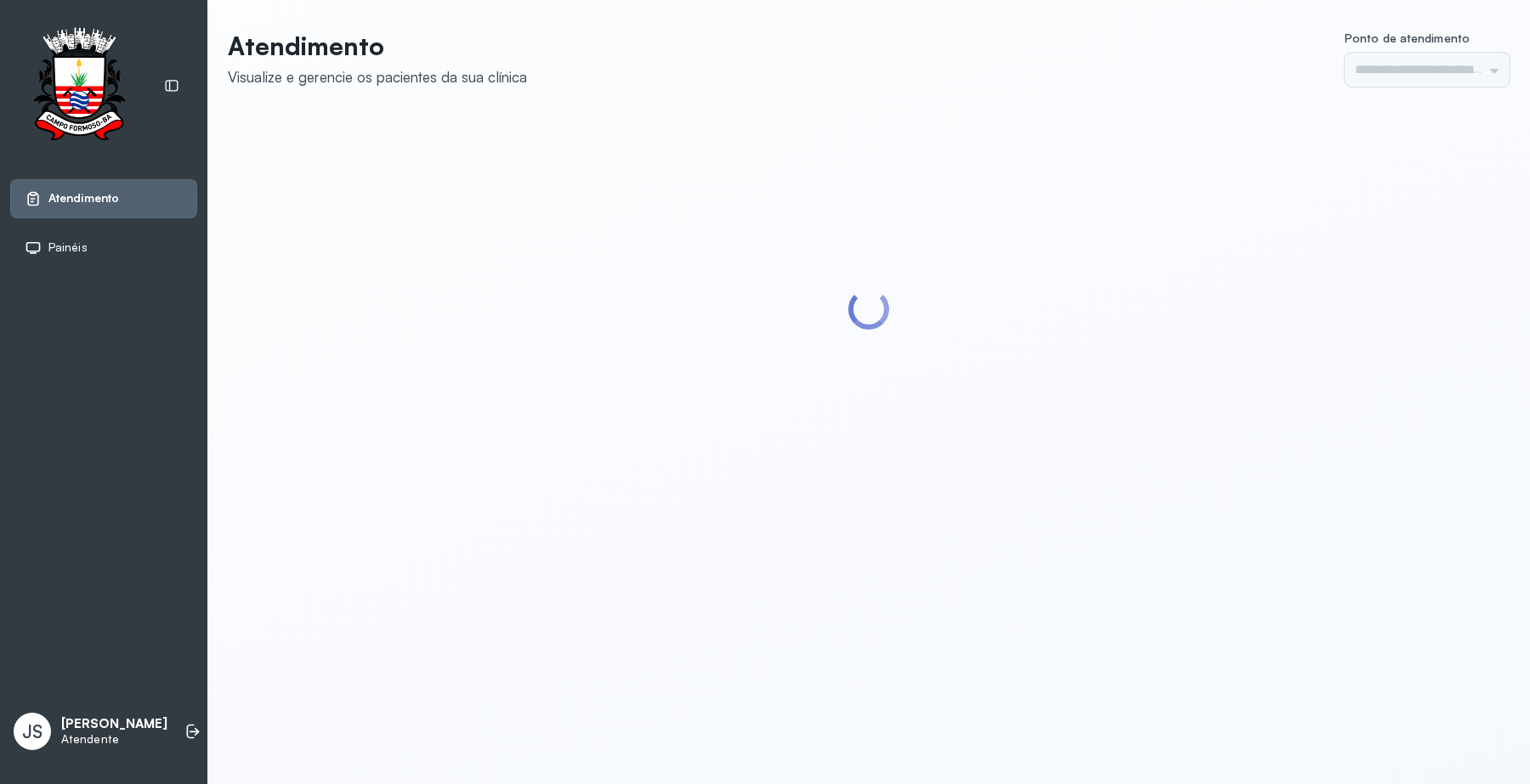
type input "*********"
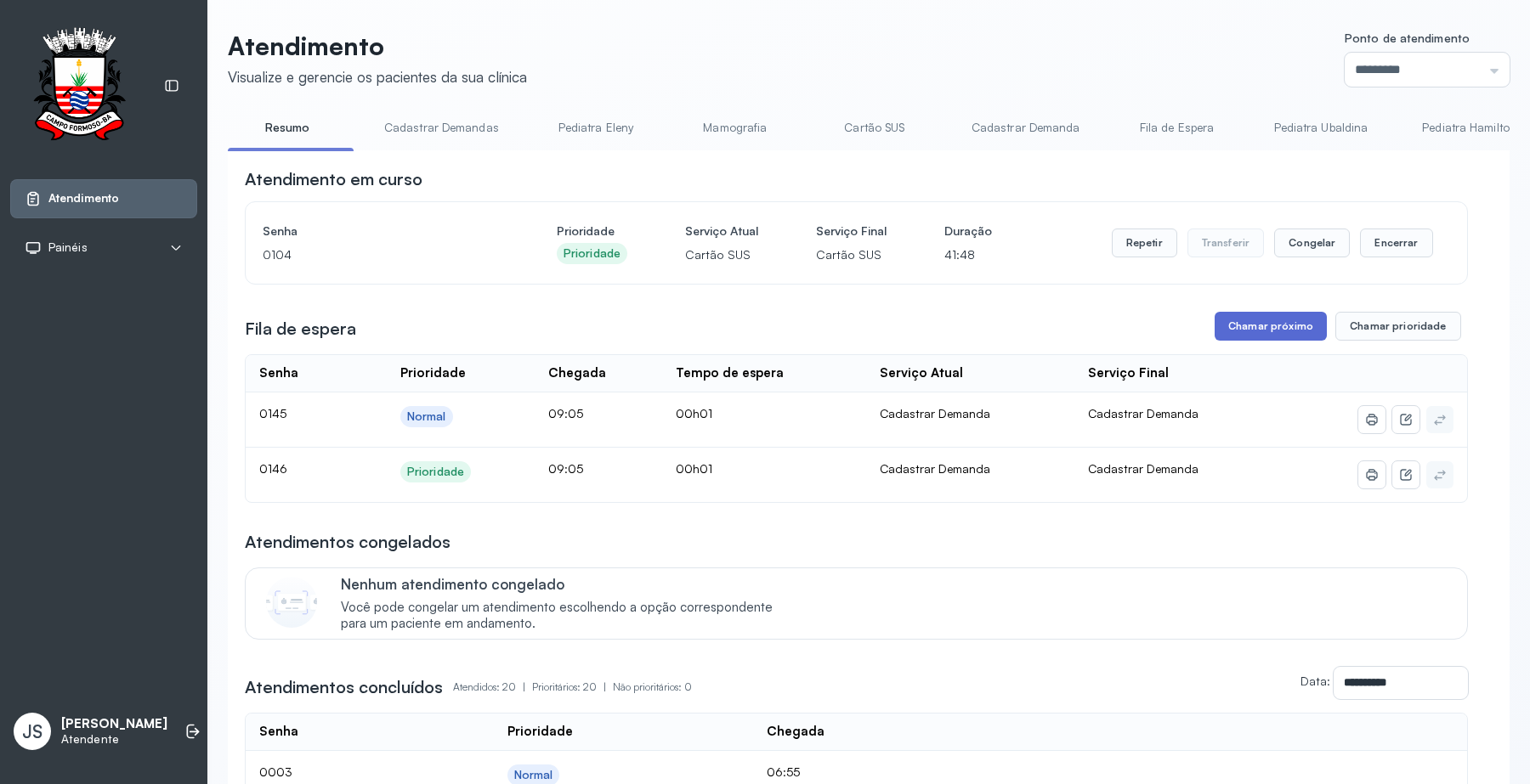
click at [1267, 325] on button "Chamar próximo" at bounding box center [1271, 326] width 112 height 28
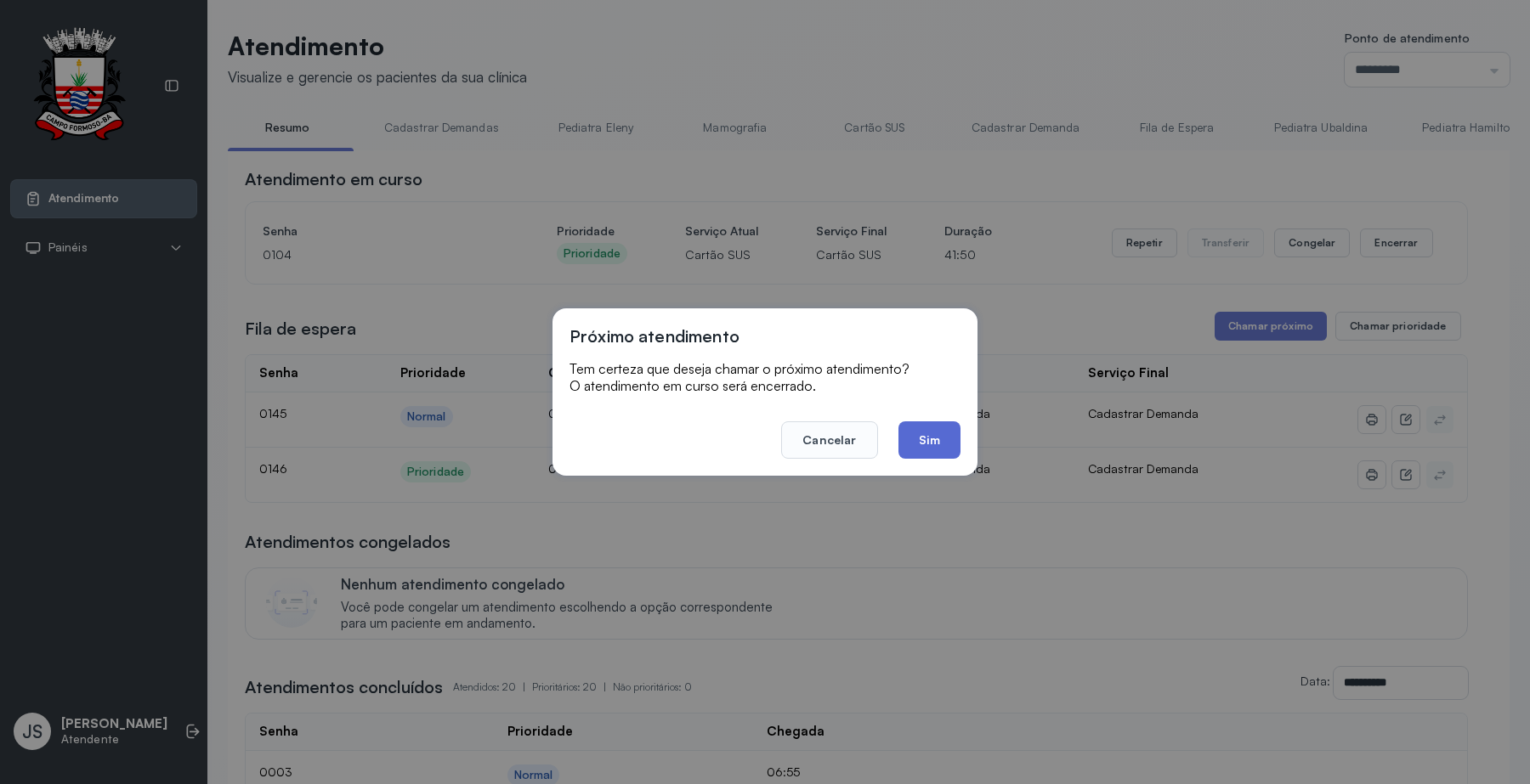
click at [914, 435] on button "Sim" at bounding box center [930, 439] width 62 height 37
